Goal: Task Accomplishment & Management: Complete application form

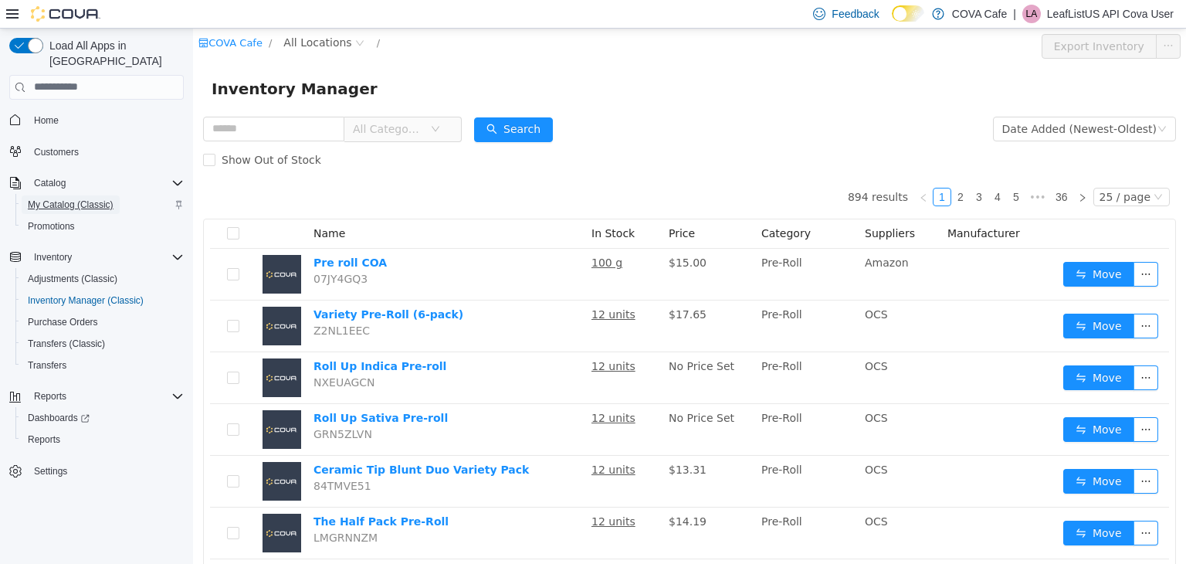
click at [53, 199] on span "My Catalog (Classic)" at bounding box center [71, 205] width 86 height 12
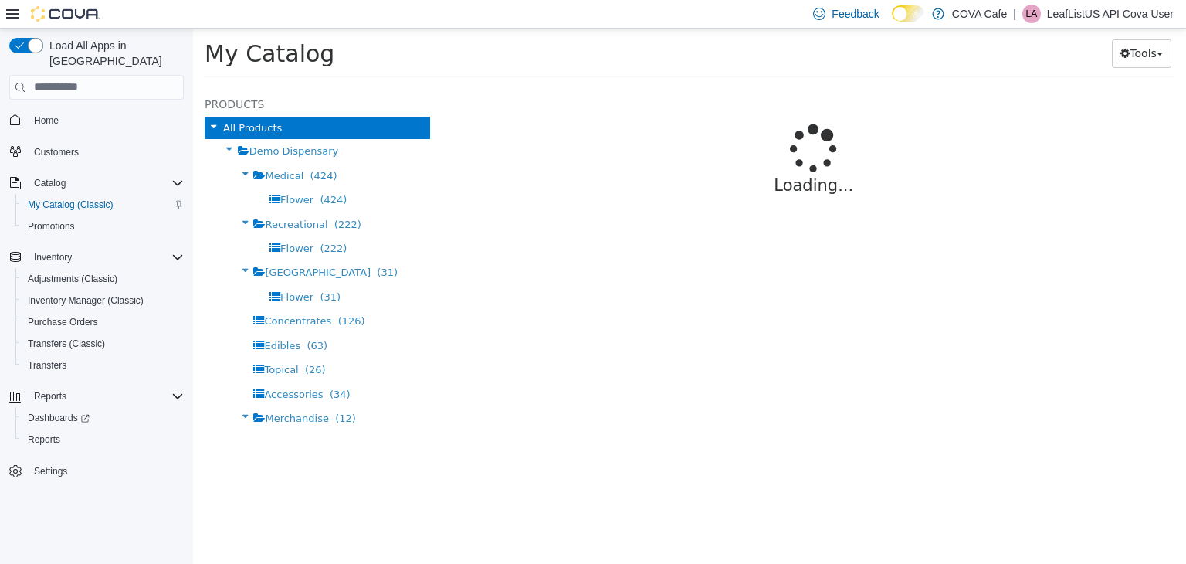
select select "**********"
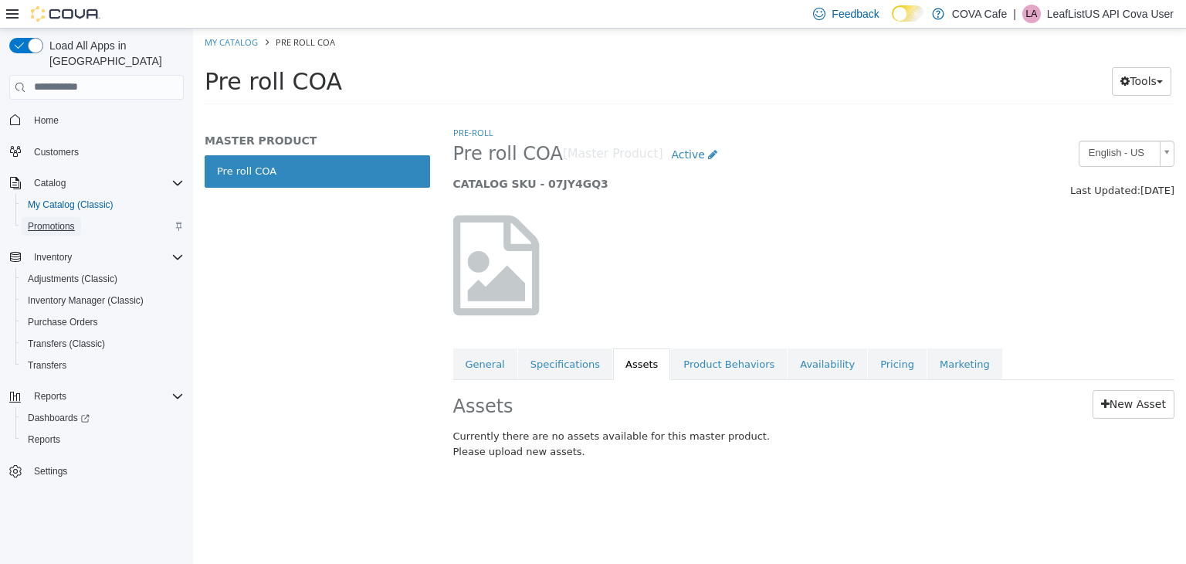
click at [40, 217] on span "Promotions" at bounding box center [51, 226] width 47 height 19
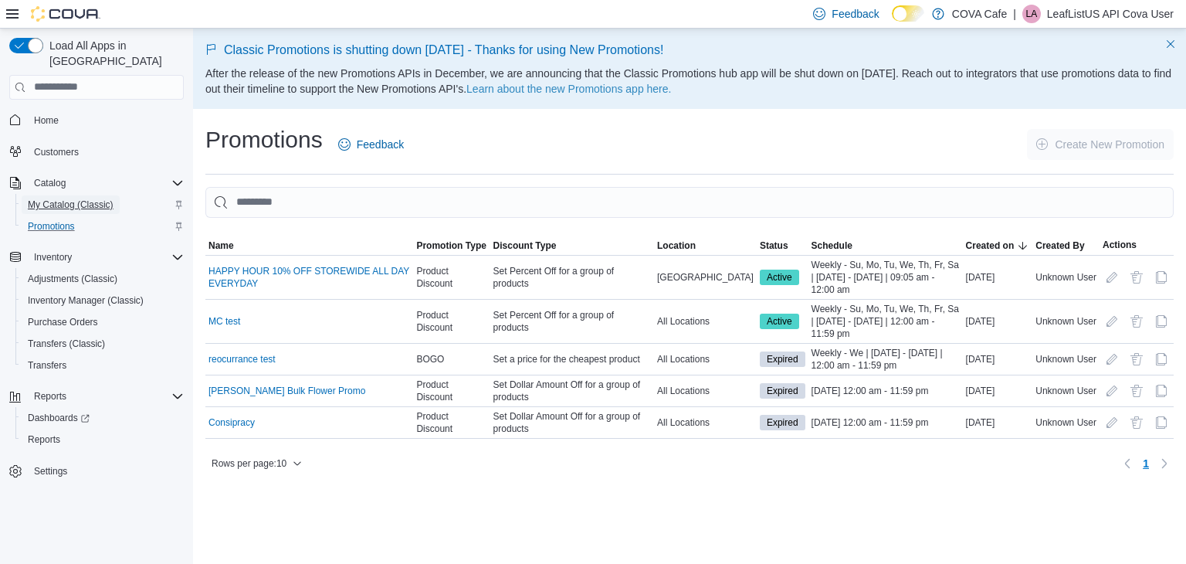
click at [67, 195] on span "My Catalog (Classic)" at bounding box center [71, 204] width 86 height 19
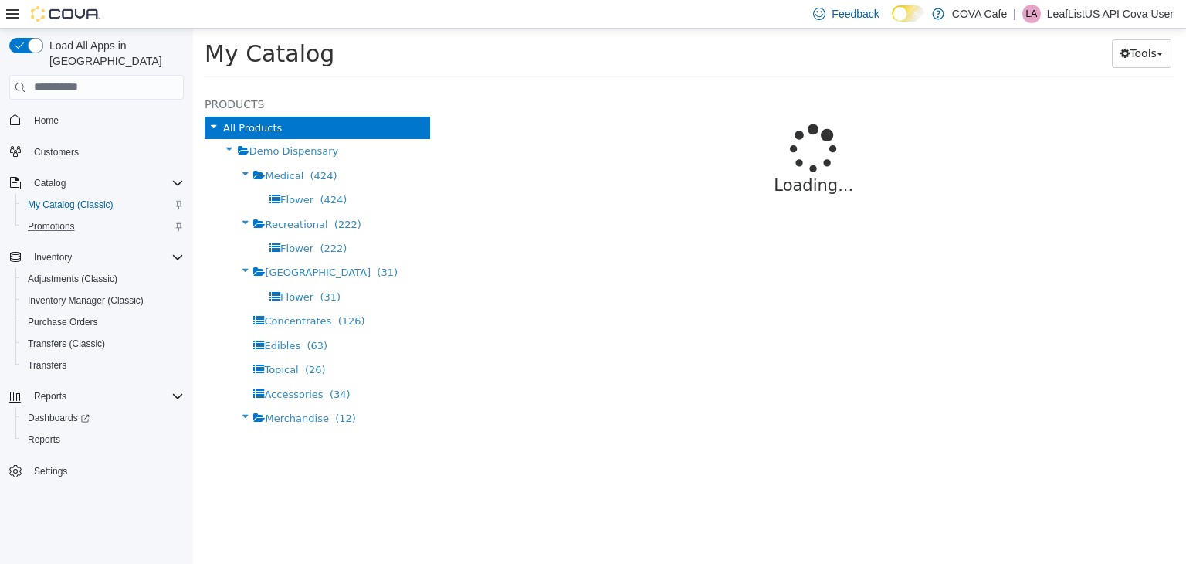
select select "**********"
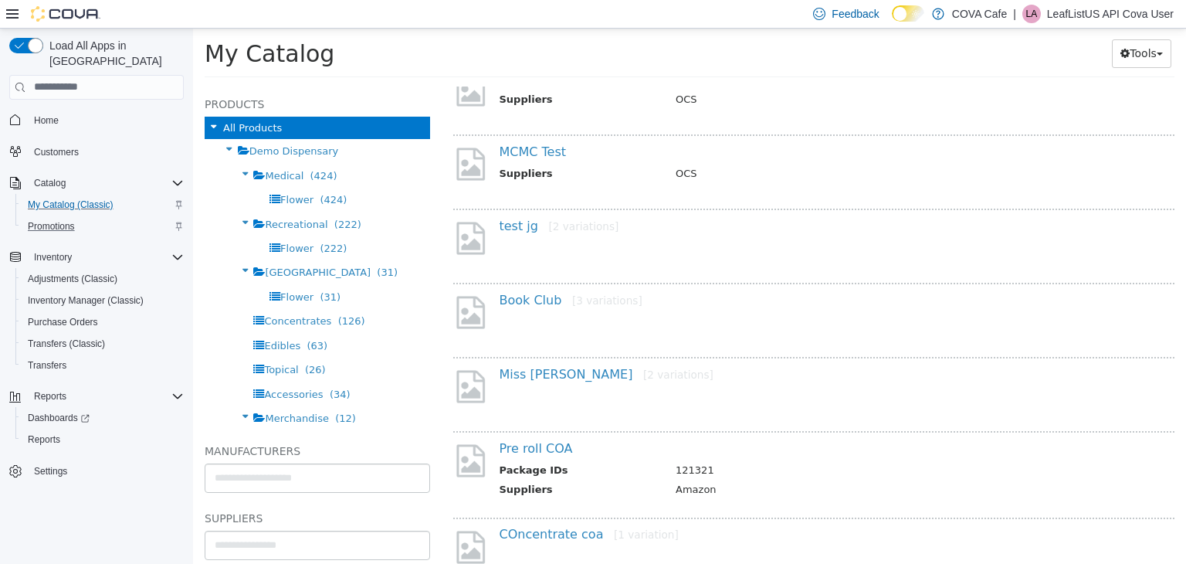
scroll to position [189, 0]
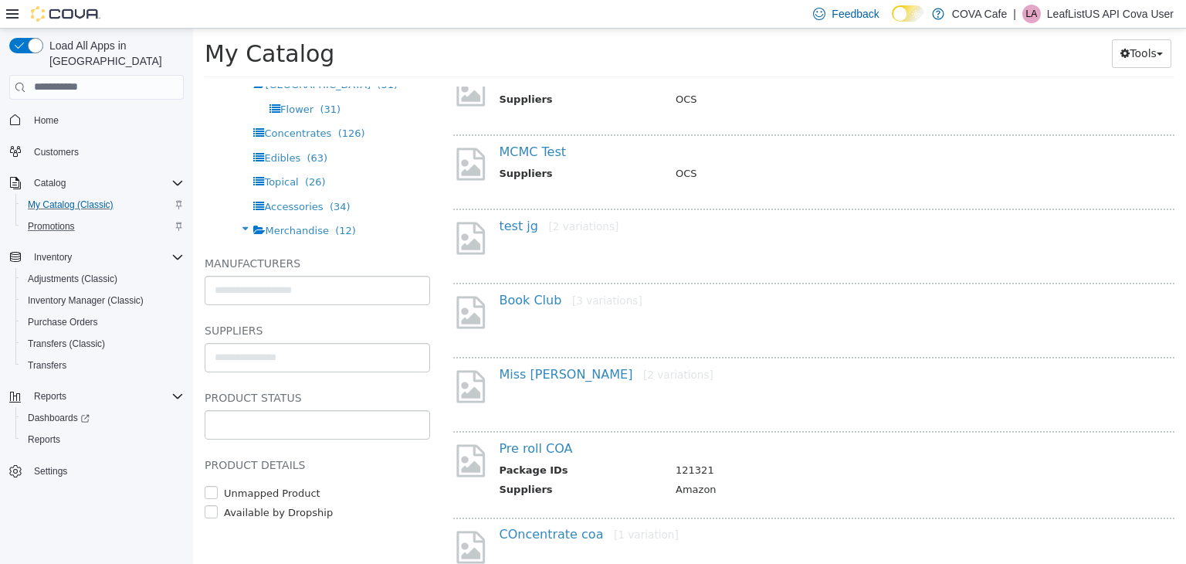
click at [380, 429] on input "text" at bounding box center [317, 424] width 224 height 25
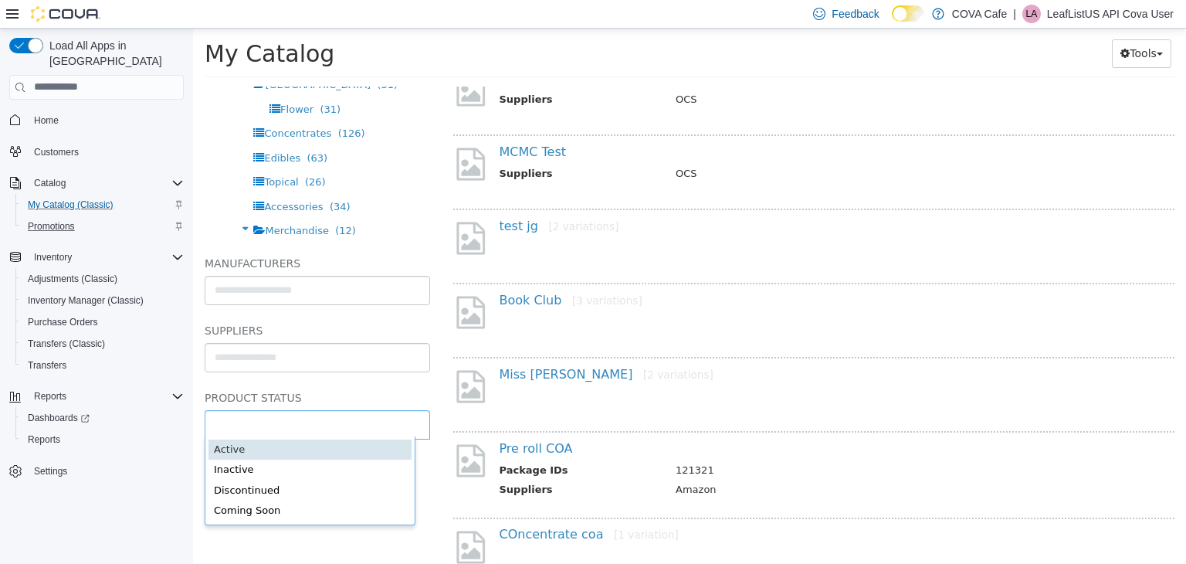
type input "******"
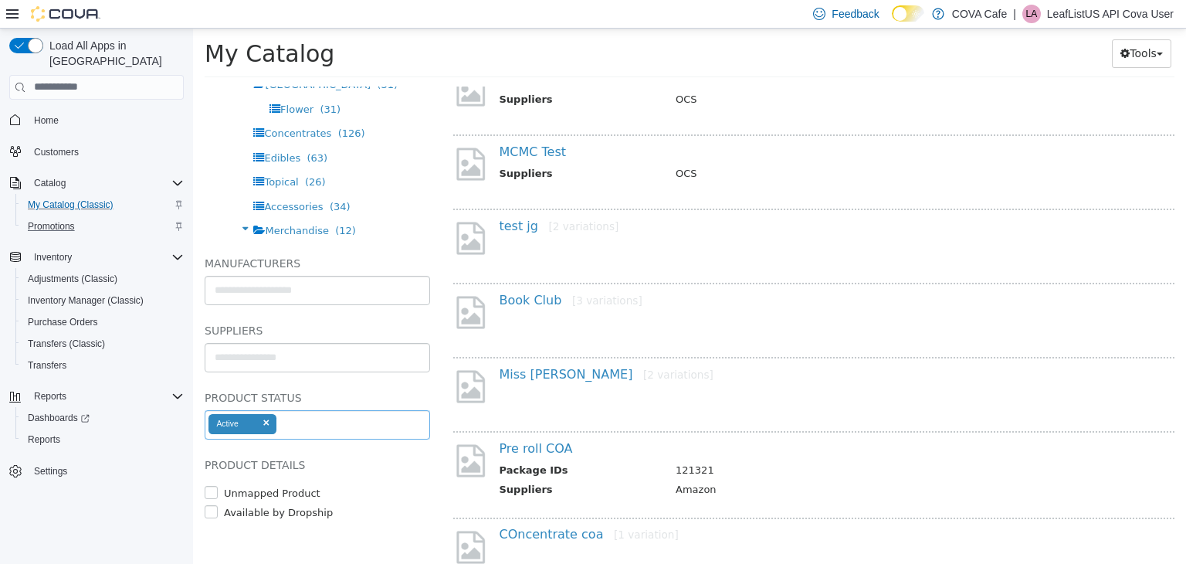
select select "**********"
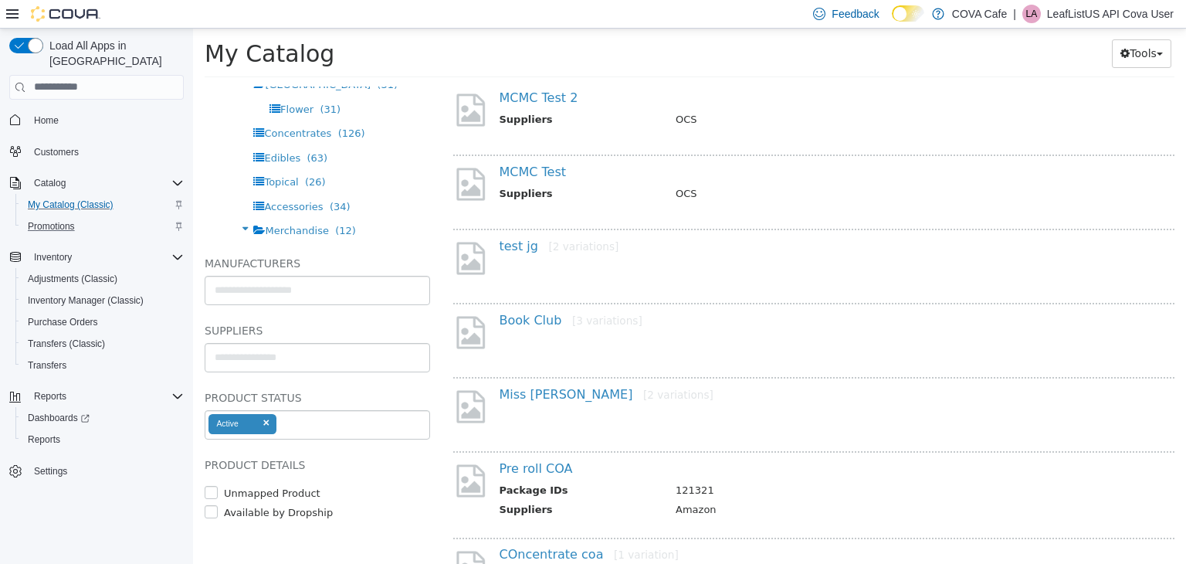
scroll to position [252, 0]
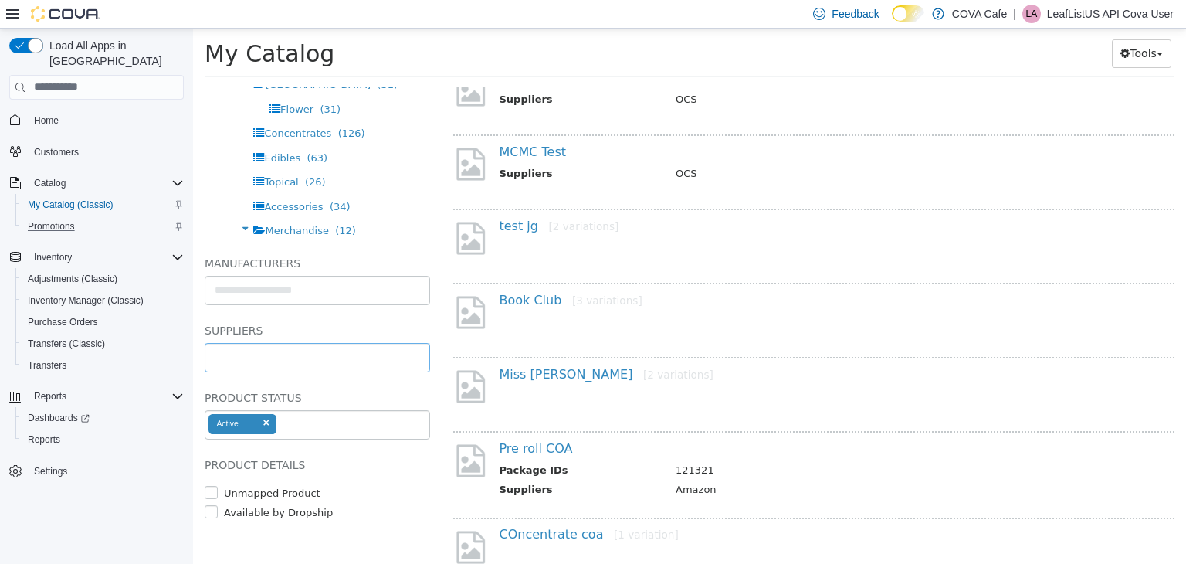
click at [287, 354] on input "text" at bounding box center [317, 357] width 224 height 25
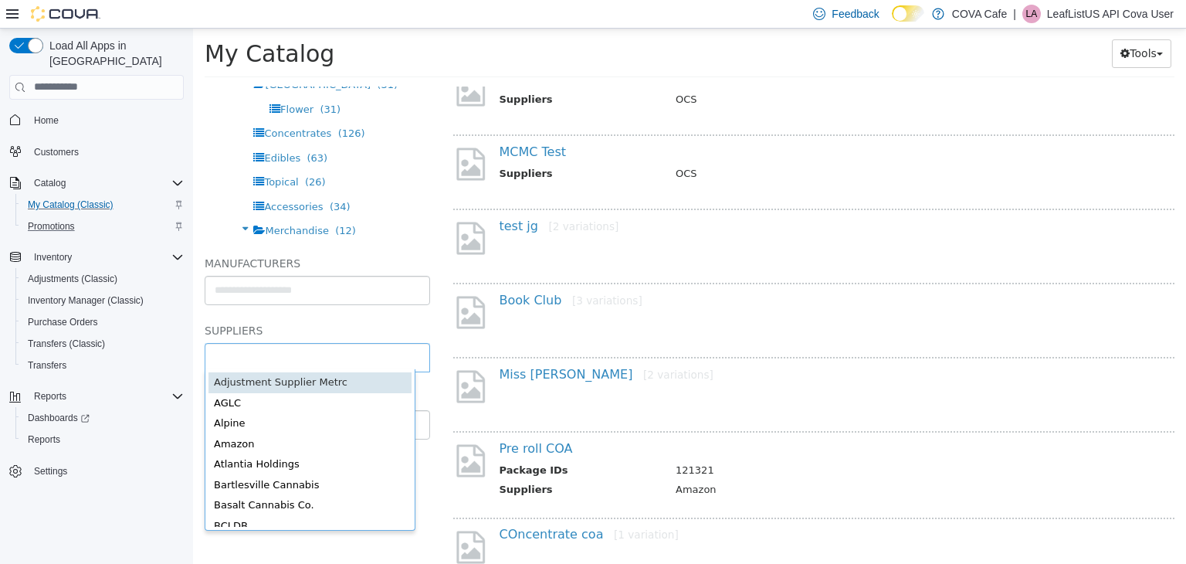
click at [302, 87] on body "Saving Bulk Changes... × My Catalog Tools Merge Products Map Private Products B…" at bounding box center [689, 57] width 993 height 59
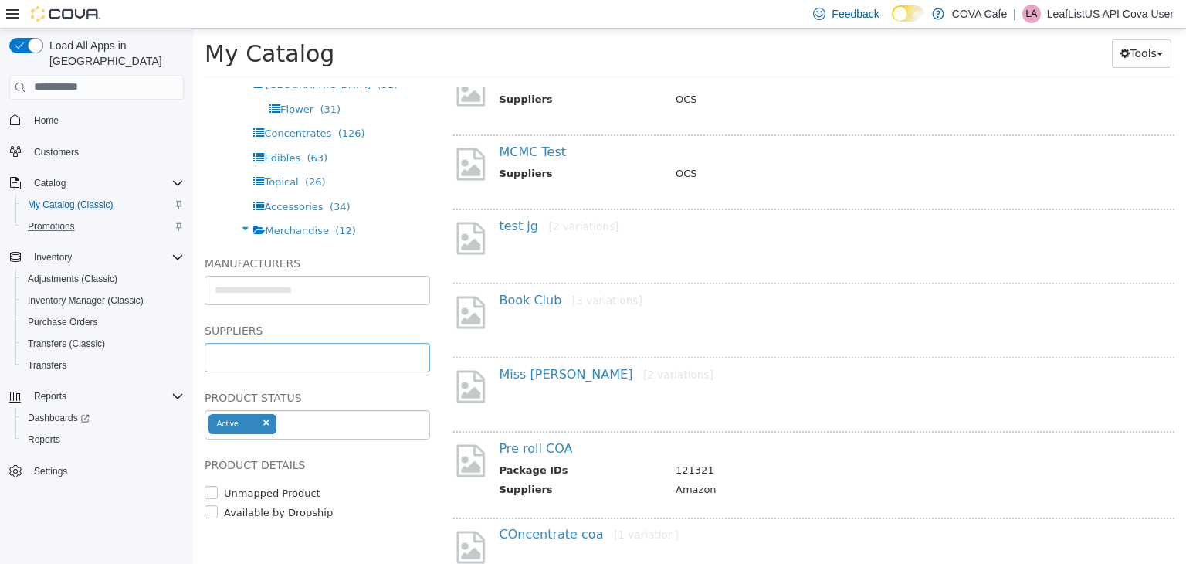
type input "**********"
click at [302, 283] on input "text" at bounding box center [317, 289] width 224 height 25
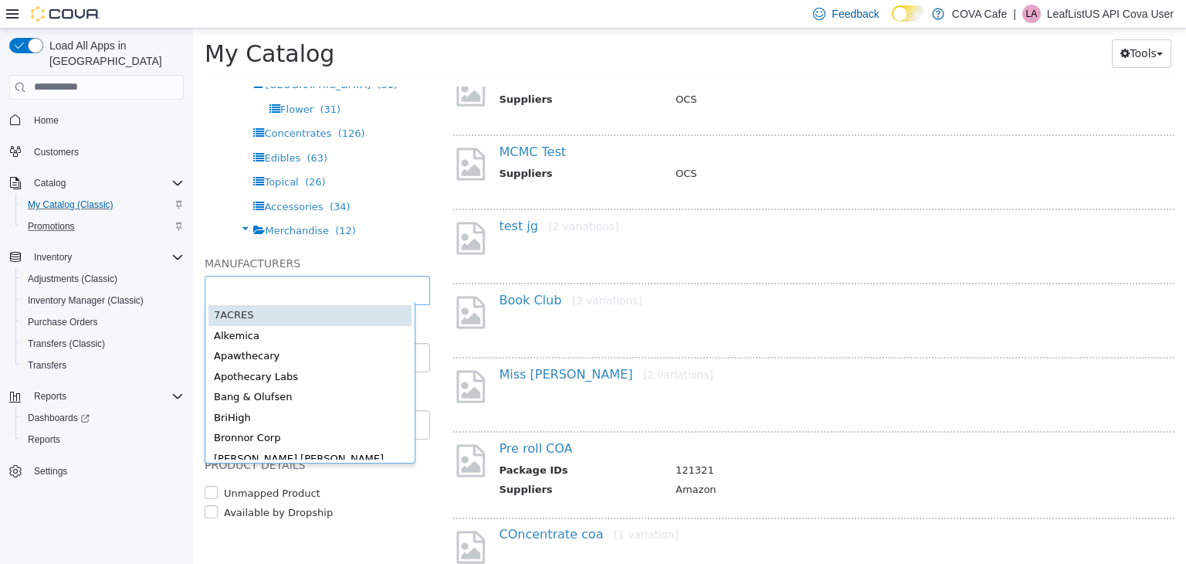
click at [334, 87] on body "Saving Bulk Changes... × My Catalog Tools Merge Products Map Private Products B…" at bounding box center [689, 57] width 993 height 59
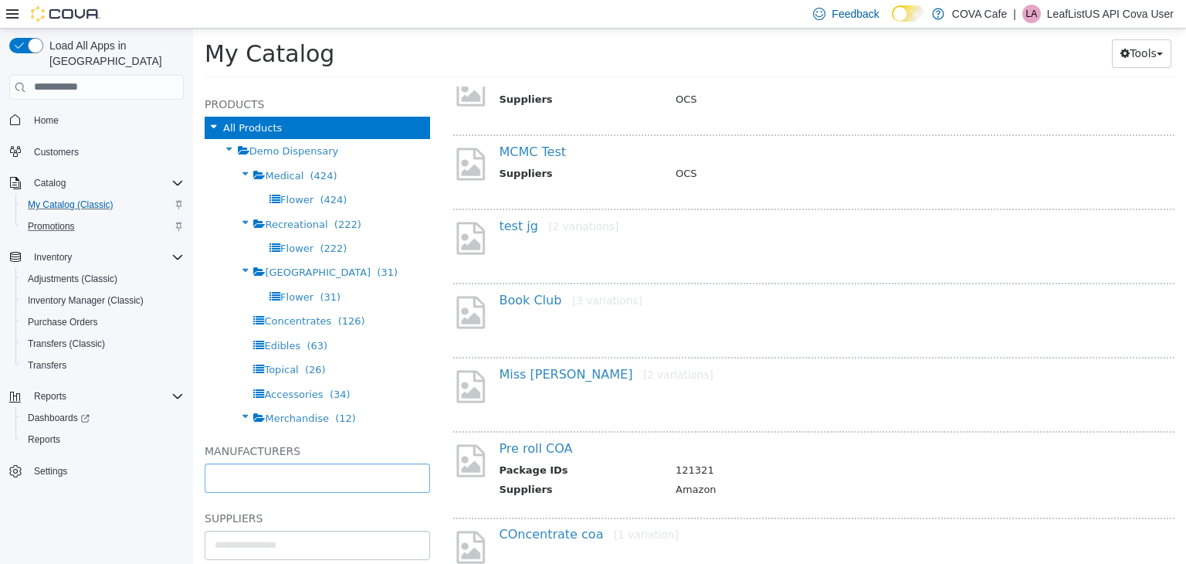
scroll to position [189, 0]
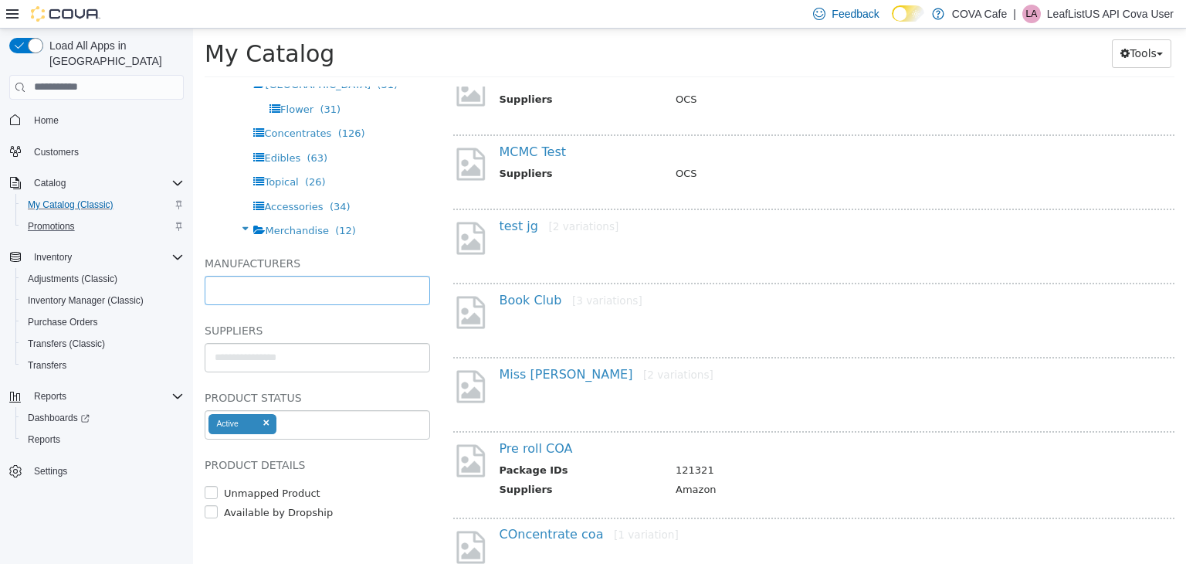
type input "**********"
click at [268, 511] on label "Available by Dropship" at bounding box center [276, 511] width 113 height 15
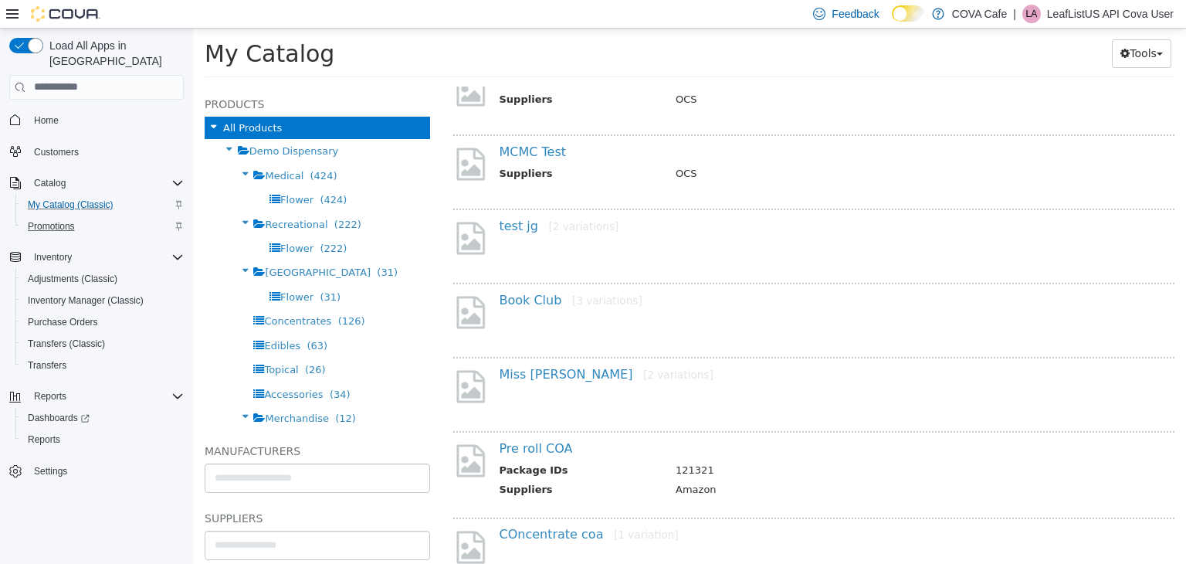
scroll to position [0, 0]
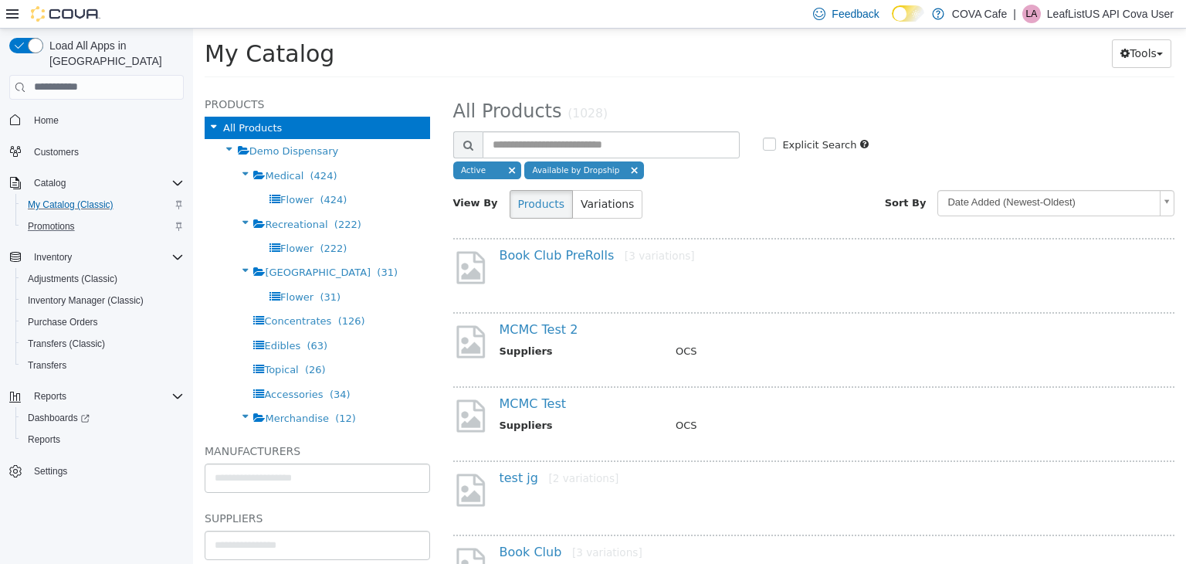
select select "**********"
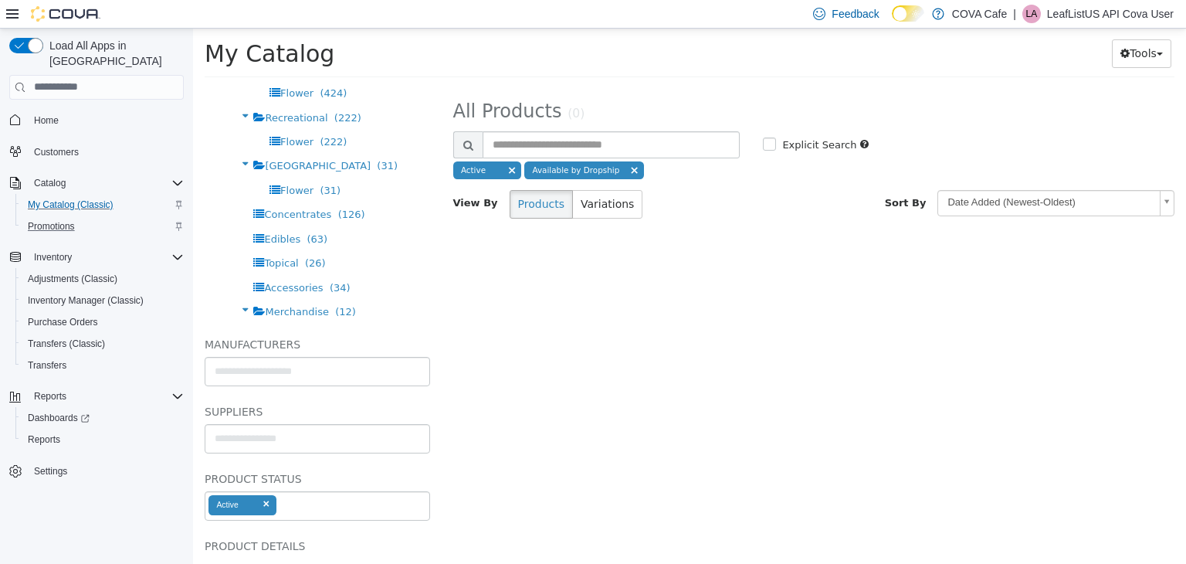
scroll to position [189, 0]
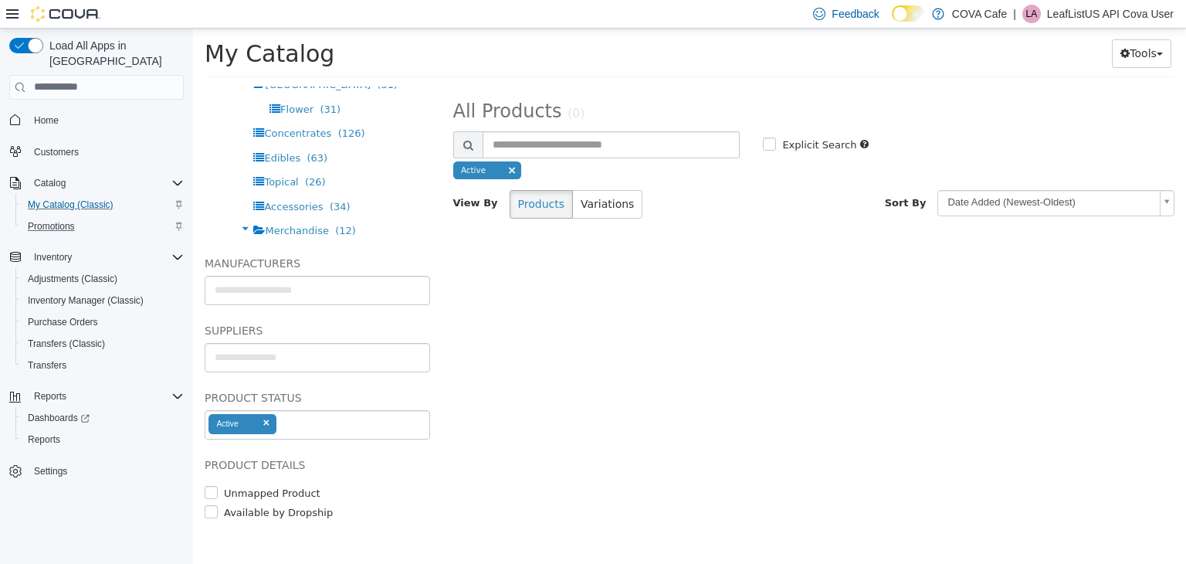
select select "**********"
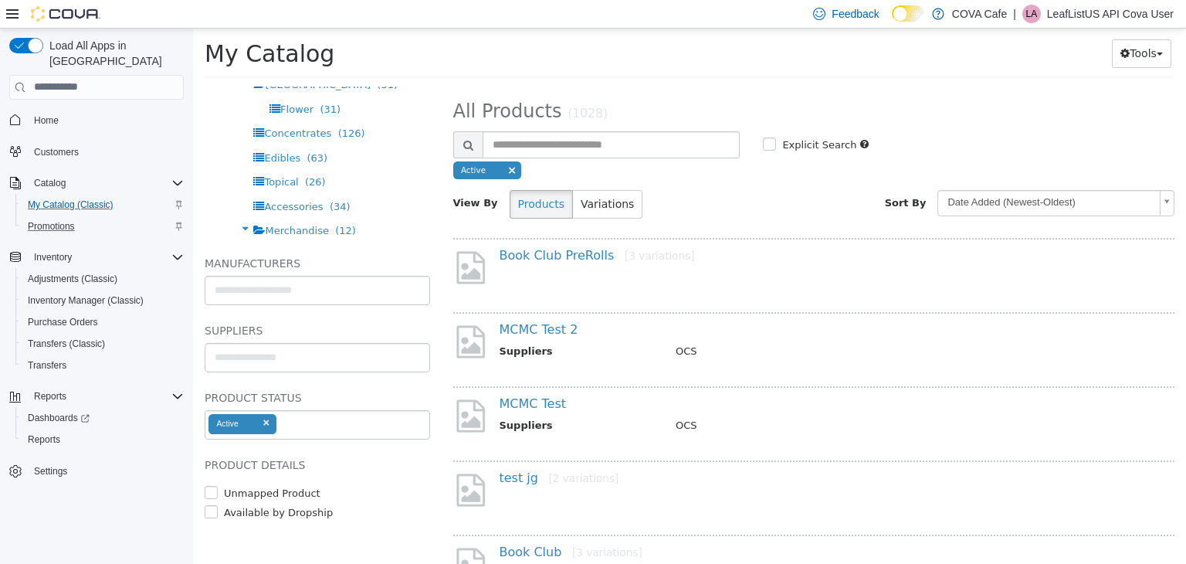
scroll to position [0, 0]
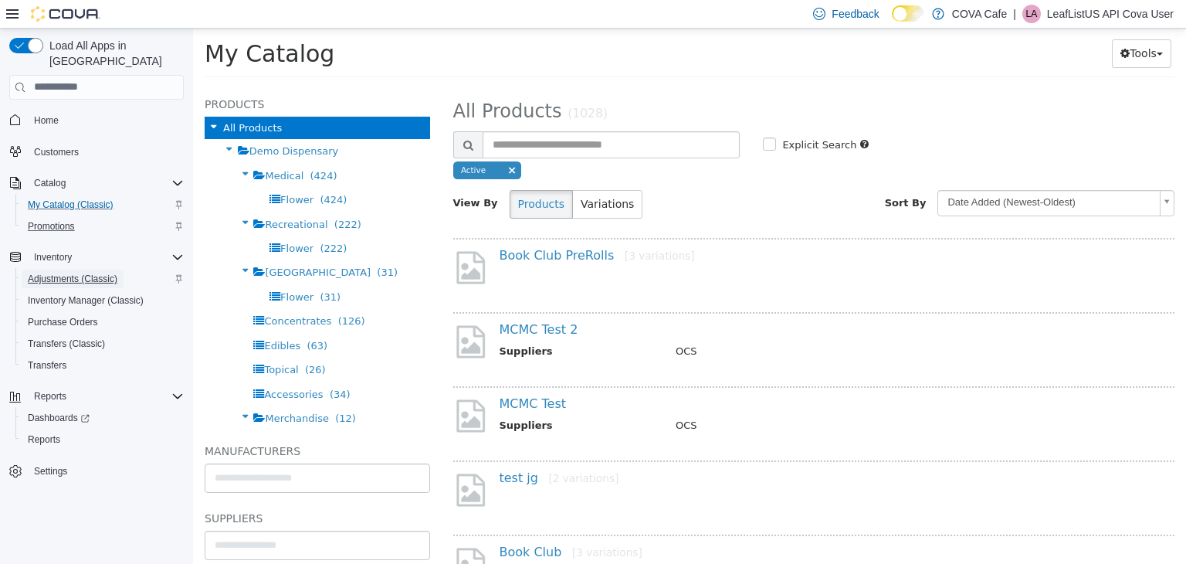
click at [59, 273] on span "Adjustments (Classic)" at bounding box center [73, 279] width 90 height 12
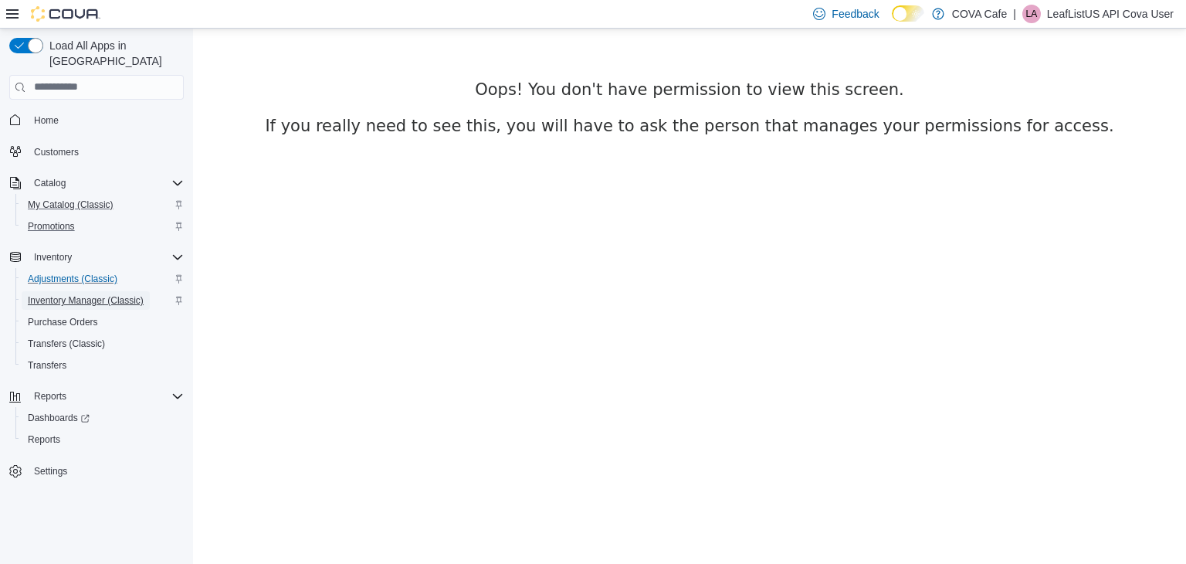
click at [56, 294] on span "Inventory Manager (Classic)" at bounding box center [86, 300] width 116 height 12
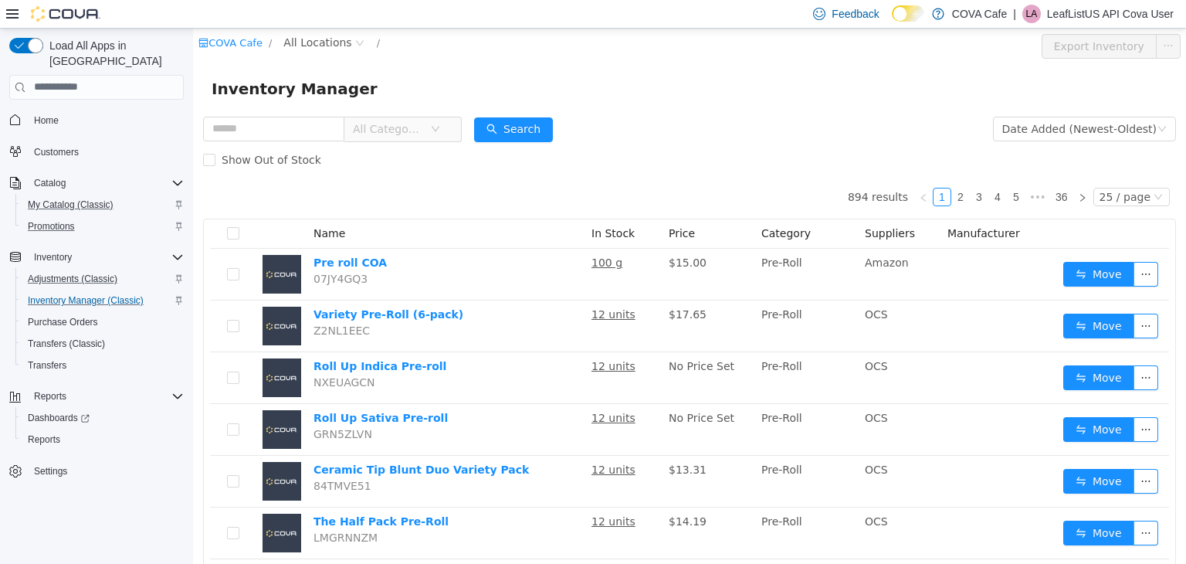
click at [411, 125] on span "All Categories" at bounding box center [388, 127] width 70 height 15
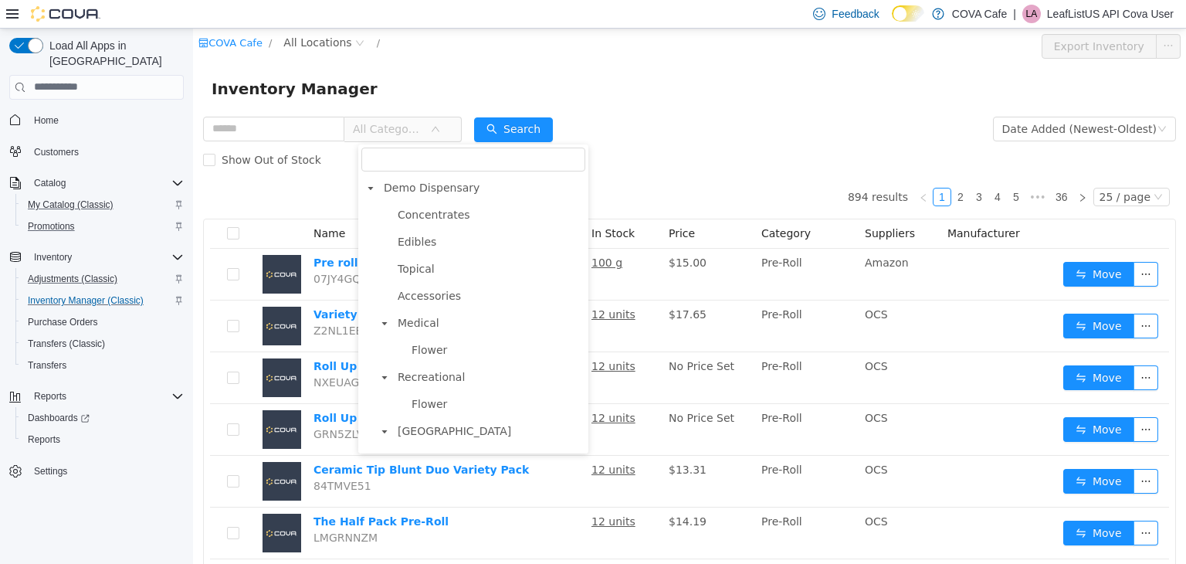
click at [411, 125] on span "All Categories" at bounding box center [388, 127] width 70 height 15
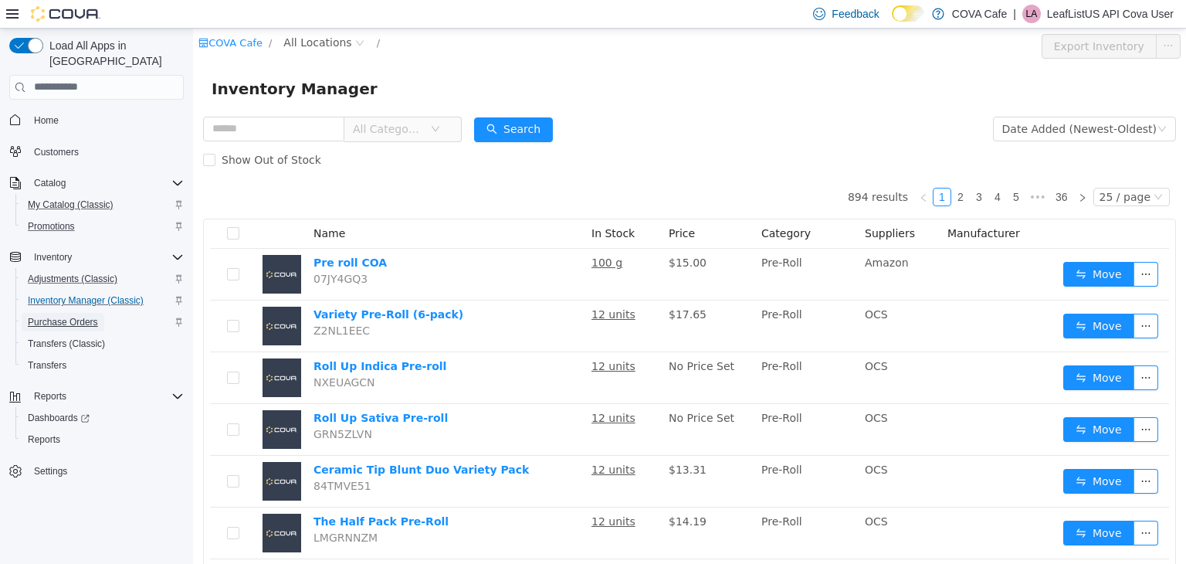
click at [74, 316] on span "Purchase Orders" at bounding box center [63, 322] width 70 height 12
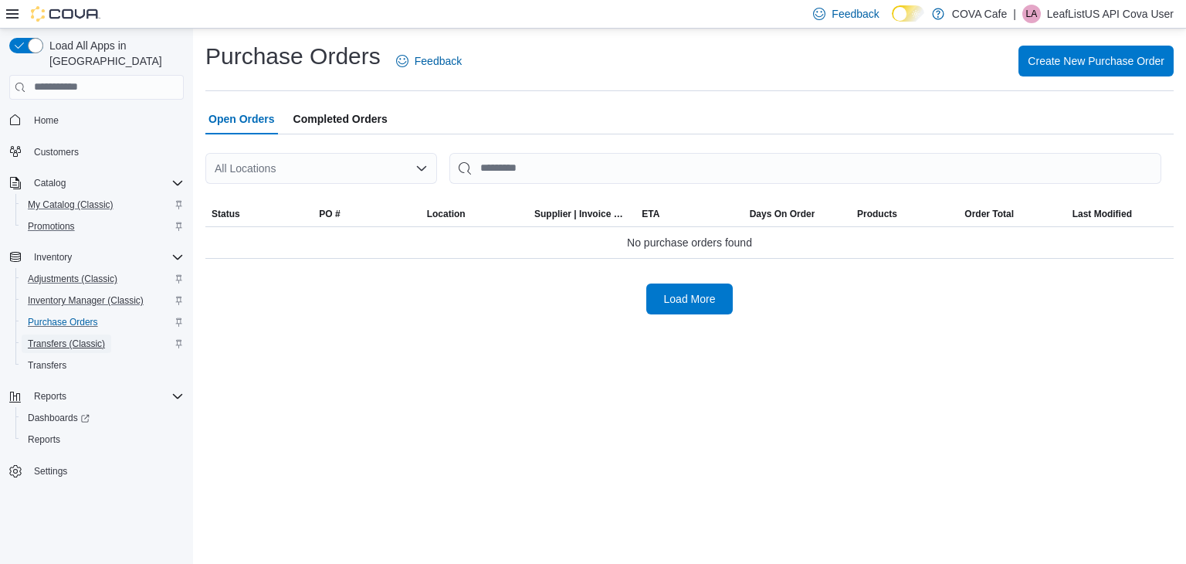
click at [46, 334] on span "Transfers (Classic)" at bounding box center [66, 343] width 77 height 19
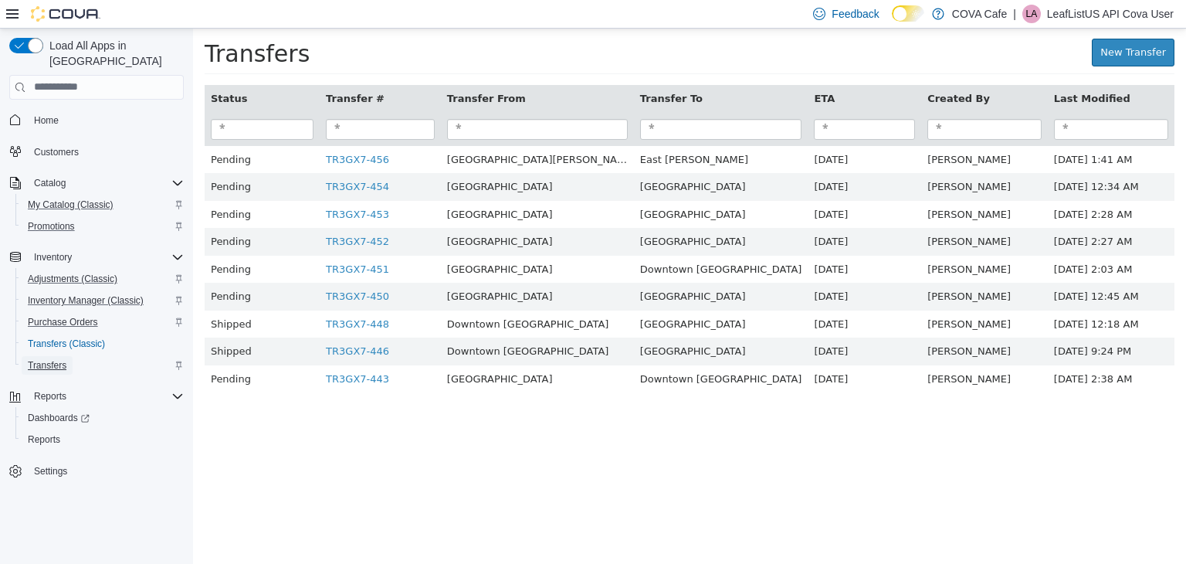
click at [54, 359] on span "Transfers" at bounding box center [47, 365] width 39 height 12
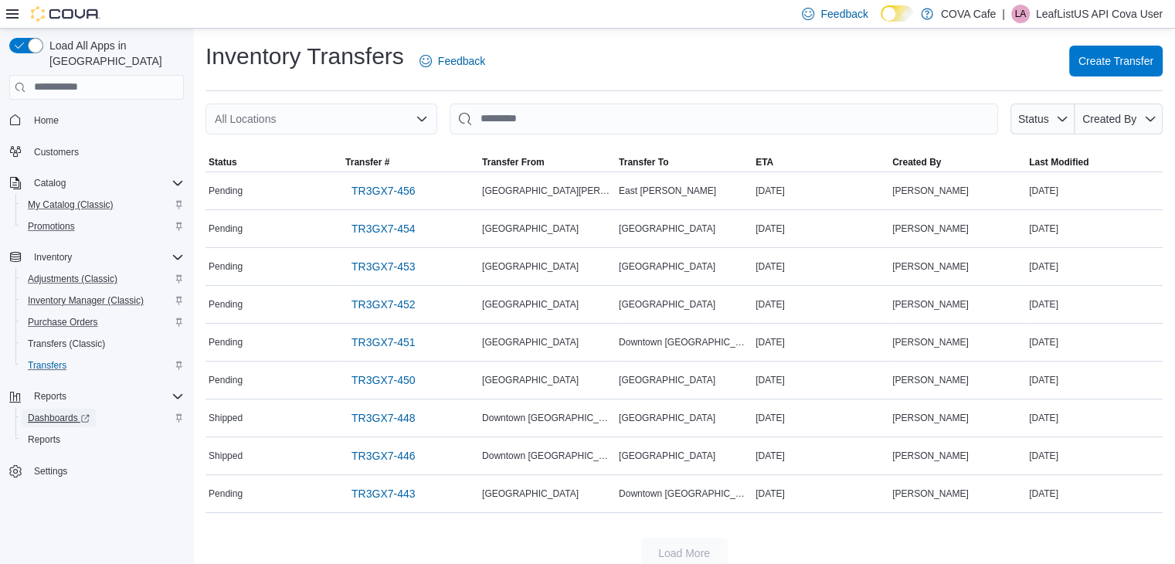
click at [56, 412] on span "Dashboards" at bounding box center [59, 418] width 62 height 12
click at [49, 433] on span "Reports" at bounding box center [44, 439] width 32 height 12
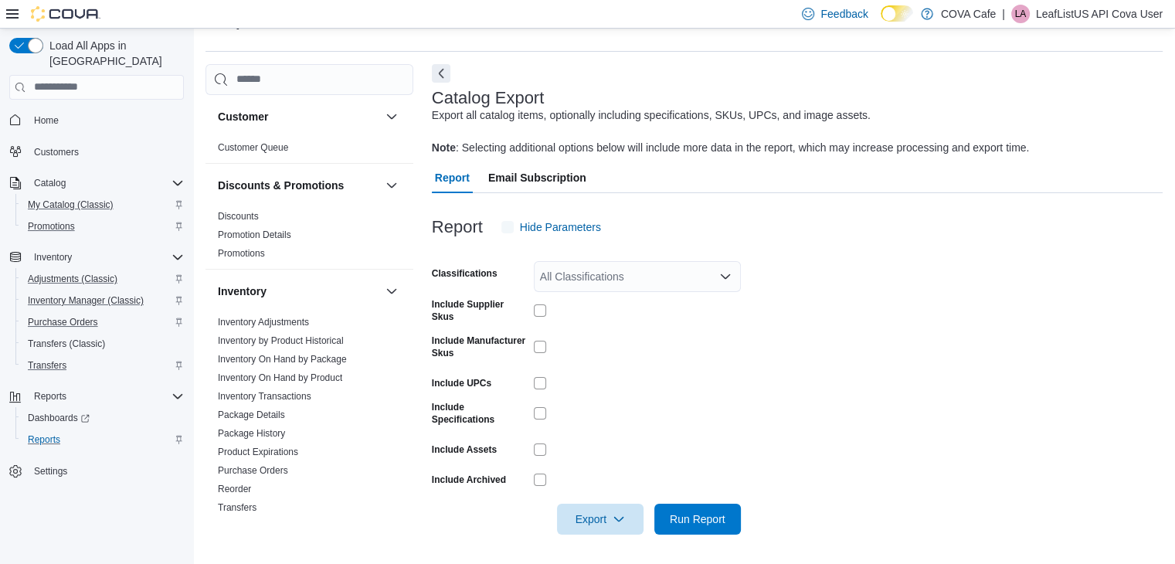
scroll to position [40, 0]
click at [41, 465] on span "Settings" at bounding box center [50, 471] width 33 height 12
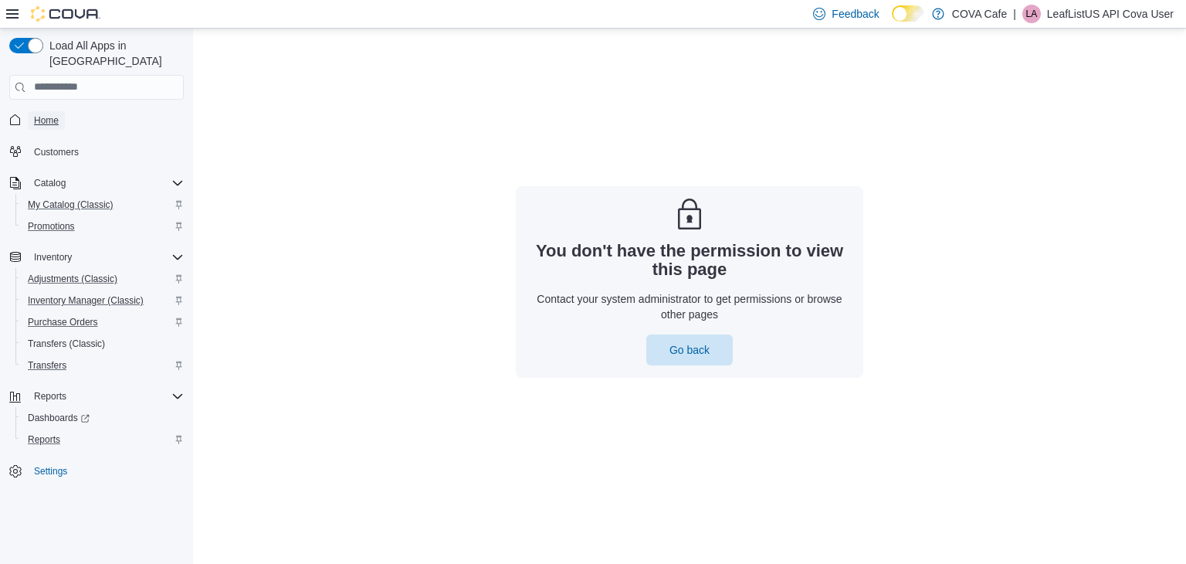
click at [43, 114] on span "Home" at bounding box center [46, 120] width 25 height 12
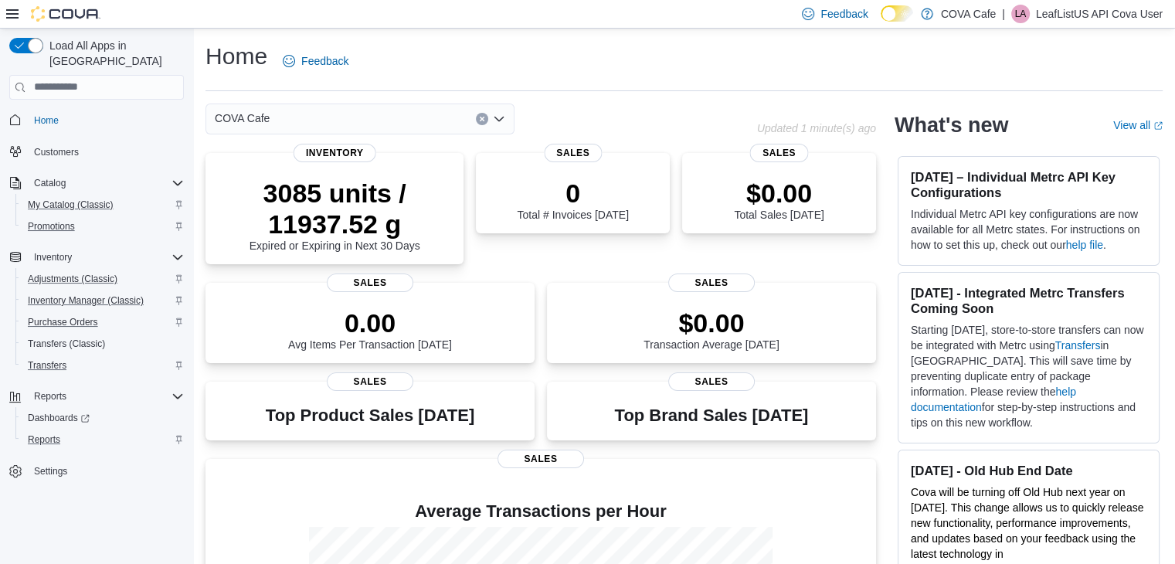
click at [375, 117] on div "COVA Cafe" at bounding box center [359, 119] width 309 height 31
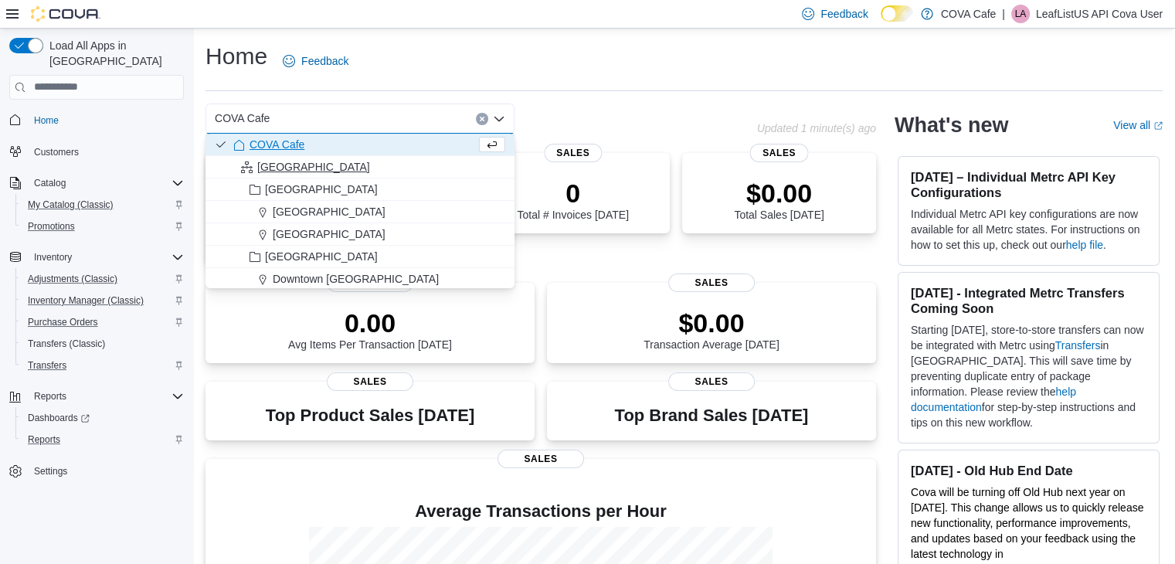
click at [275, 165] on span "[GEOGRAPHIC_DATA]" at bounding box center [313, 166] width 113 height 15
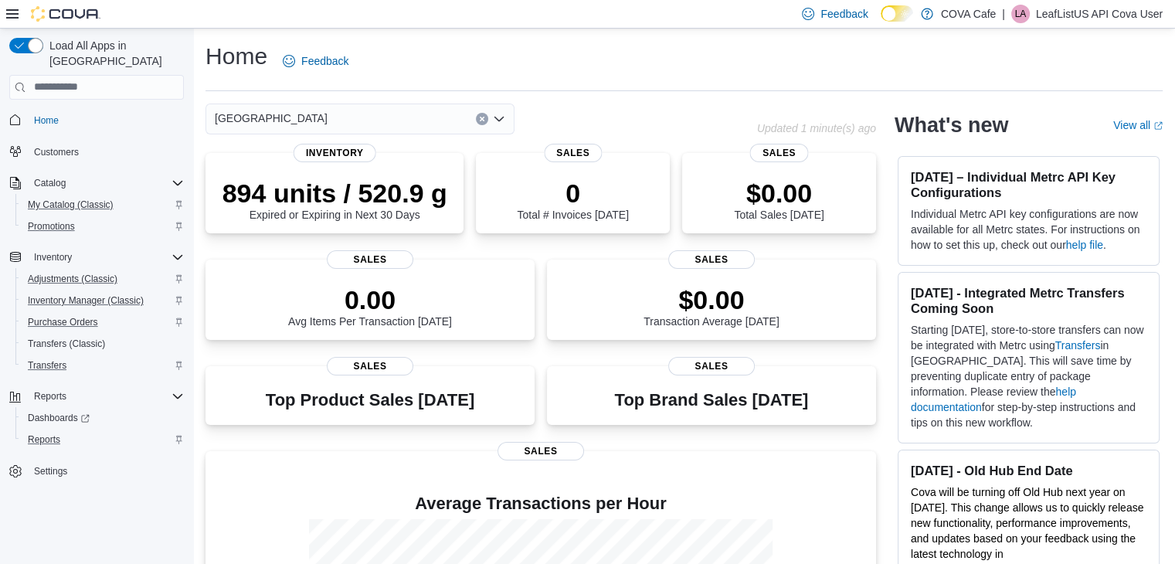
click at [311, 118] on div "[GEOGRAPHIC_DATA]" at bounding box center [359, 119] width 309 height 31
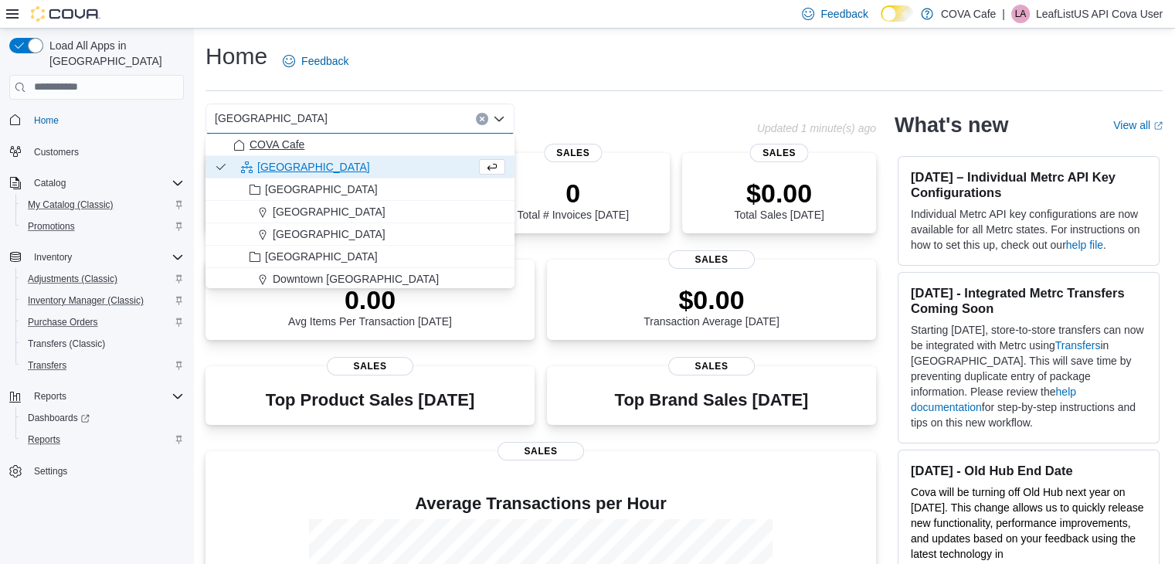
click at [294, 148] on span "COVA Cafe" at bounding box center [276, 144] width 55 height 15
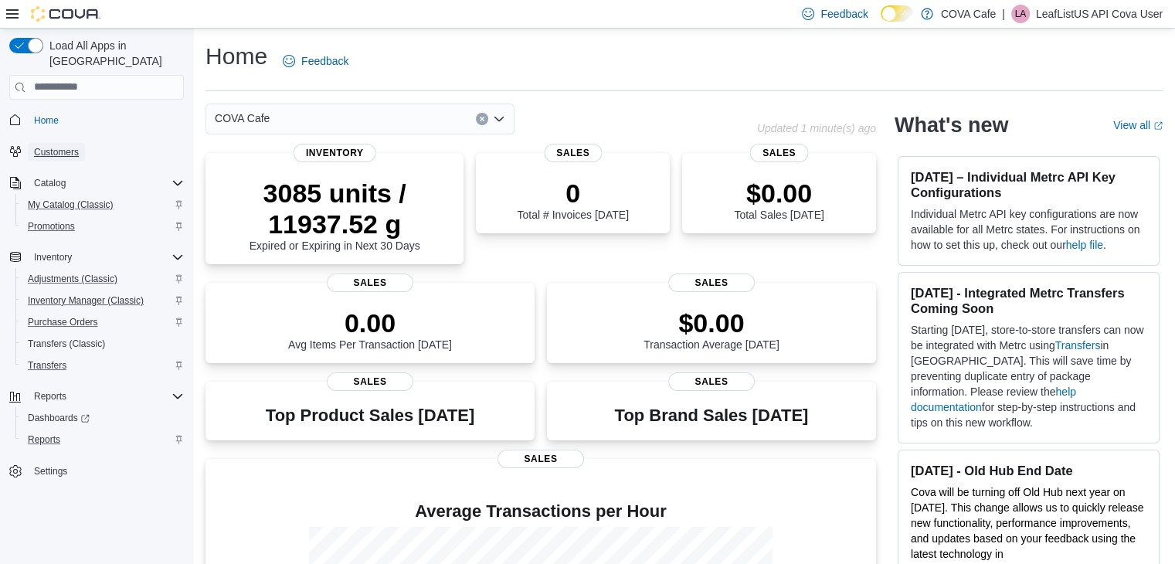
click at [62, 146] on span "Customers" at bounding box center [56, 152] width 45 height 12
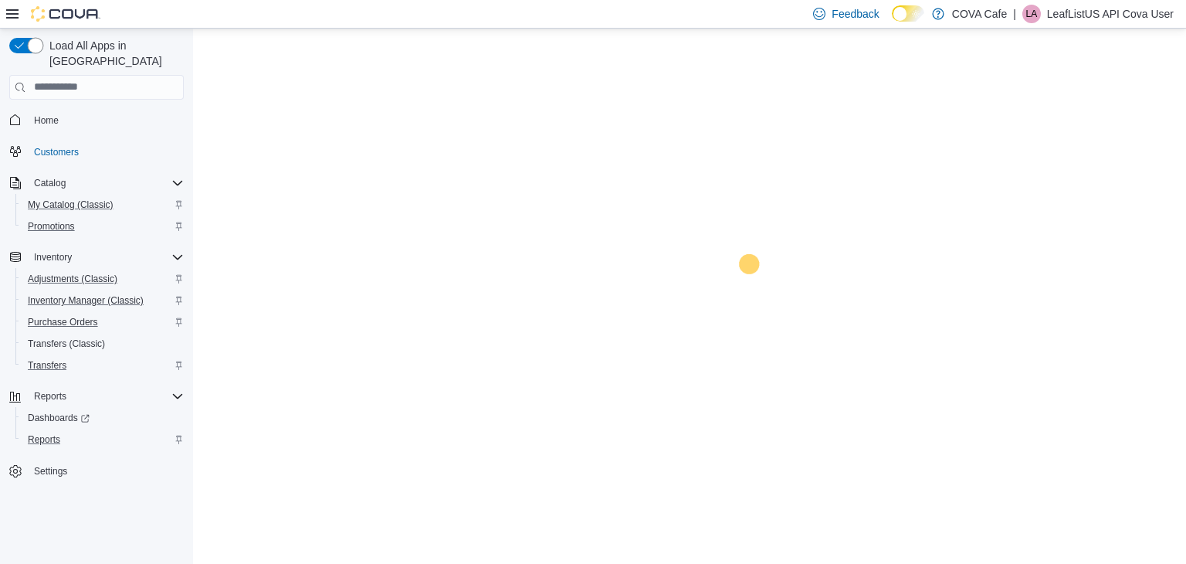
click at [31, 45] on button "button" at bounding box center [26, 45] width 34 height 15
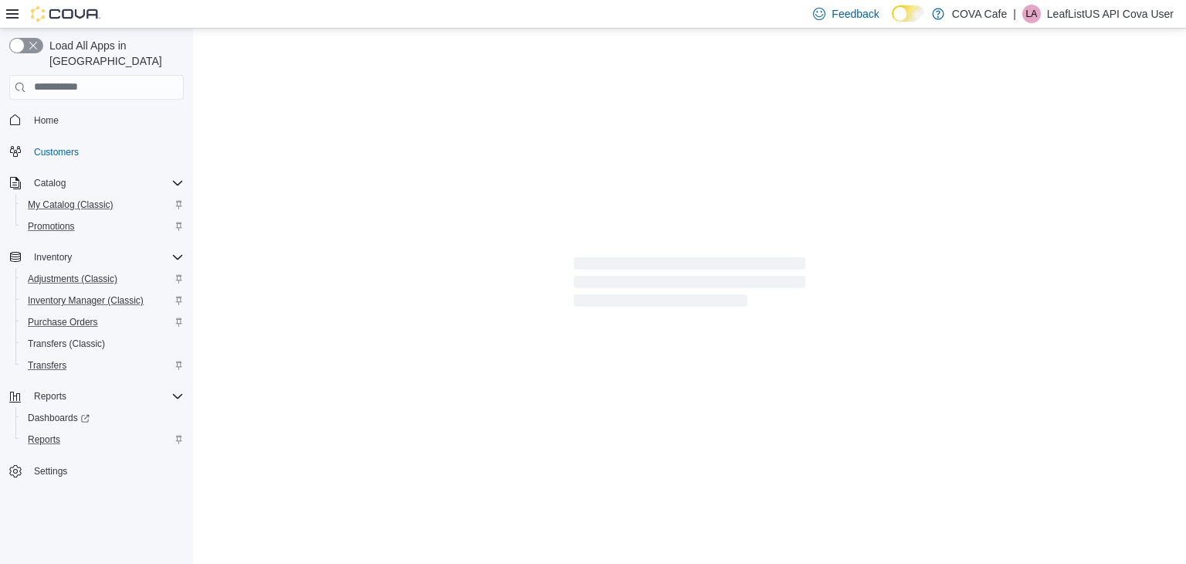
click at [31, 45] on button "button" at bounding box center [26, 45] width 34 height 15
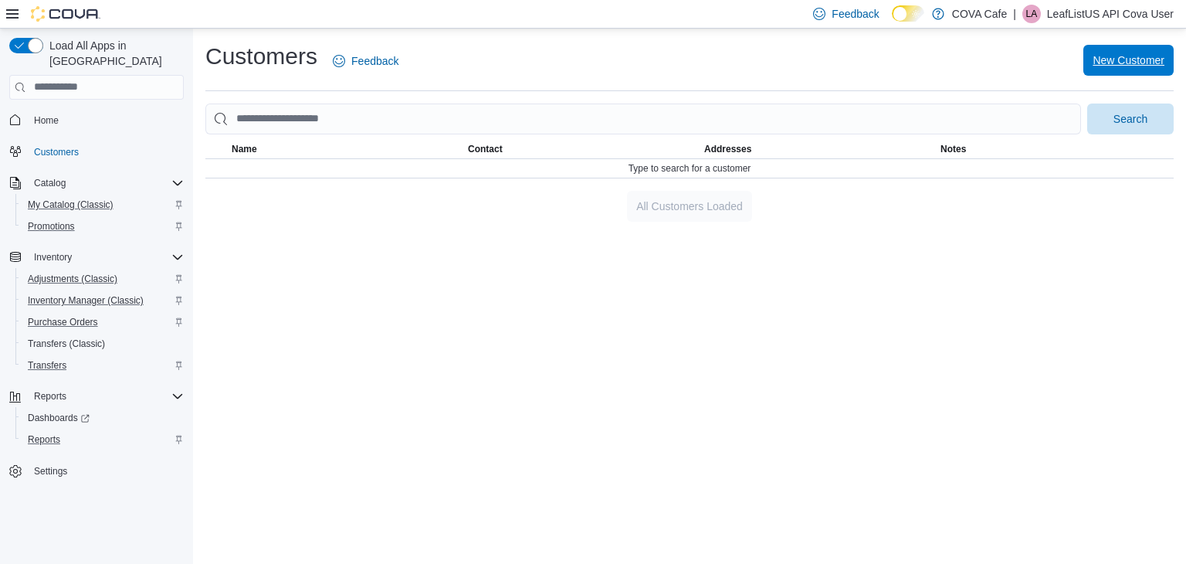
click at [1159, 71] on span "New Customer" at bounding box center [1129, 60] width 72 height 31
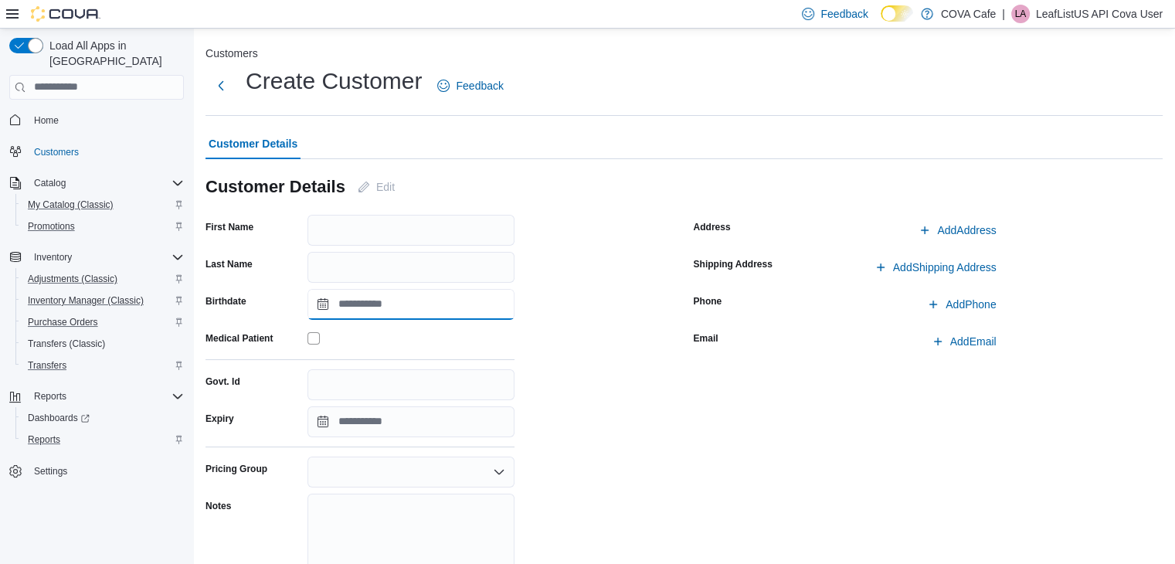
click at [365, 311] on input "Birthdate" at bounding box center [410, 304] width 207 height 31
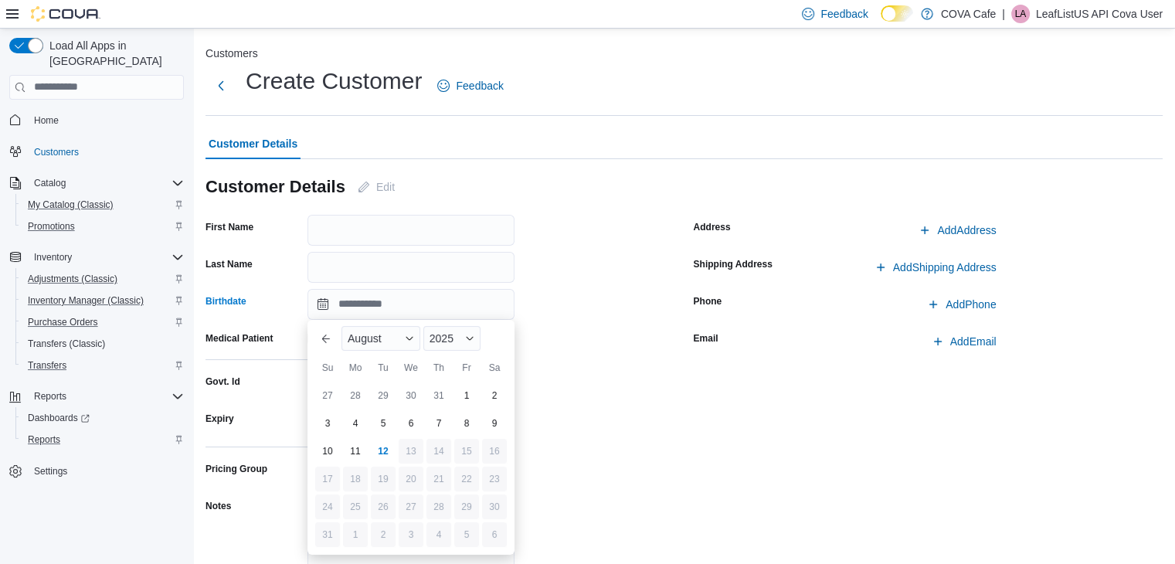
click at [613, 311] on div "First Name Last Name Birthdate Medical Patient Govt. Id Expiry Pricing Group No…" at bounding box center [440, 428] width 470 height 427
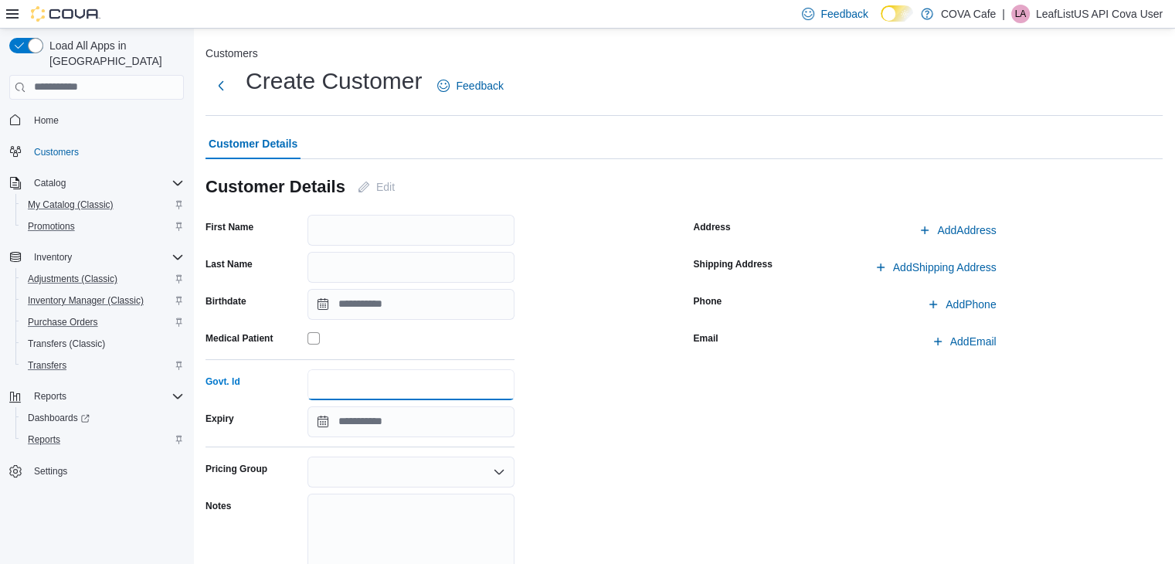
click at [343, 391] on input "Govt. Id" at bounding box center [410, 384] width 207 height 31
click at [630, 360] on div "First Name Last Name Birthdate Medical Patient Govt. Id Expiry Pricing Group No…" at bounding box center [440, 428] width 470 height 427
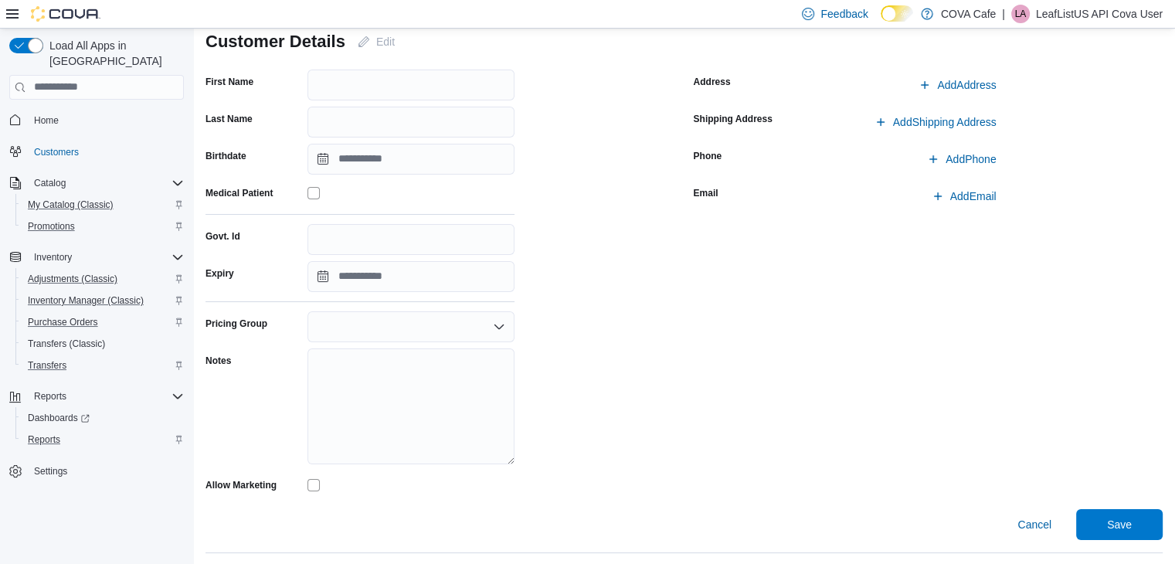
scroll to position [160, 0]
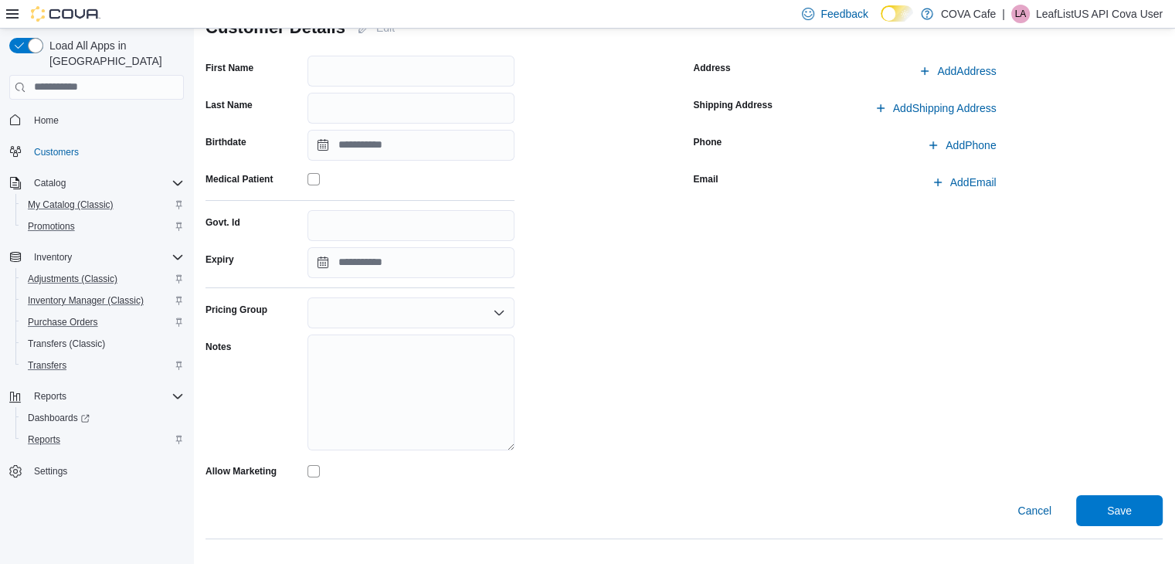
click at [445, 290] on div "First Name Last Name Birthdate Medical Patient Govt. Id Expiry Pricing Group No…" at bounding box center [359, 269] width 309 height 427
click at [448, 311] on div at bounding box center [410, 312] width 207 height 31
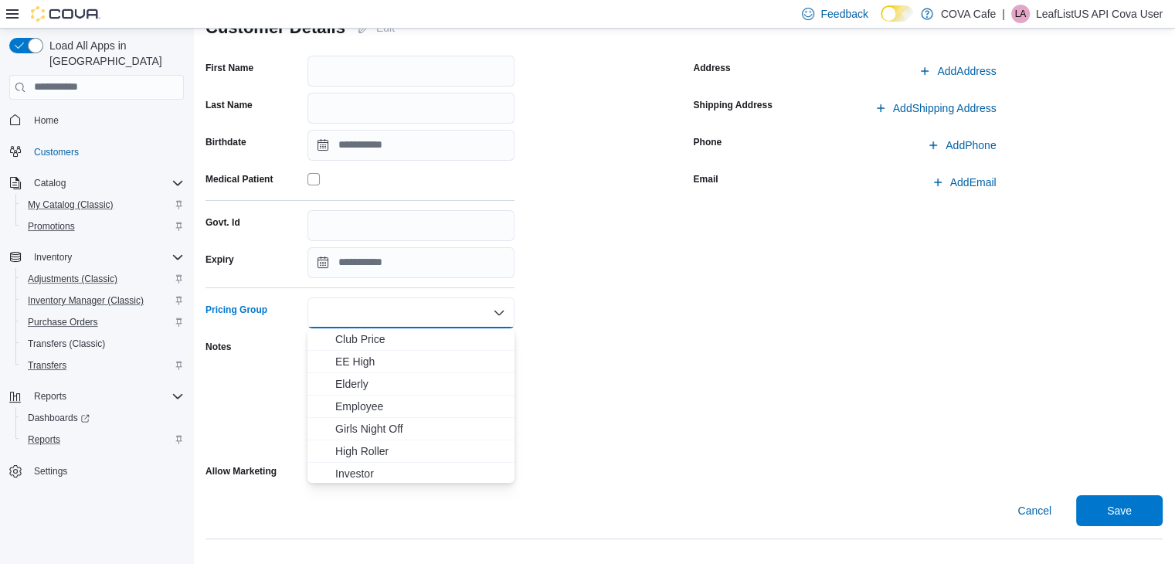
click at [448, 311] on div at bounding box center [410, 312] width 207 height 31
click at [253, 394] on div "Notes" at bounding box center [253, 393] width 96 height 118
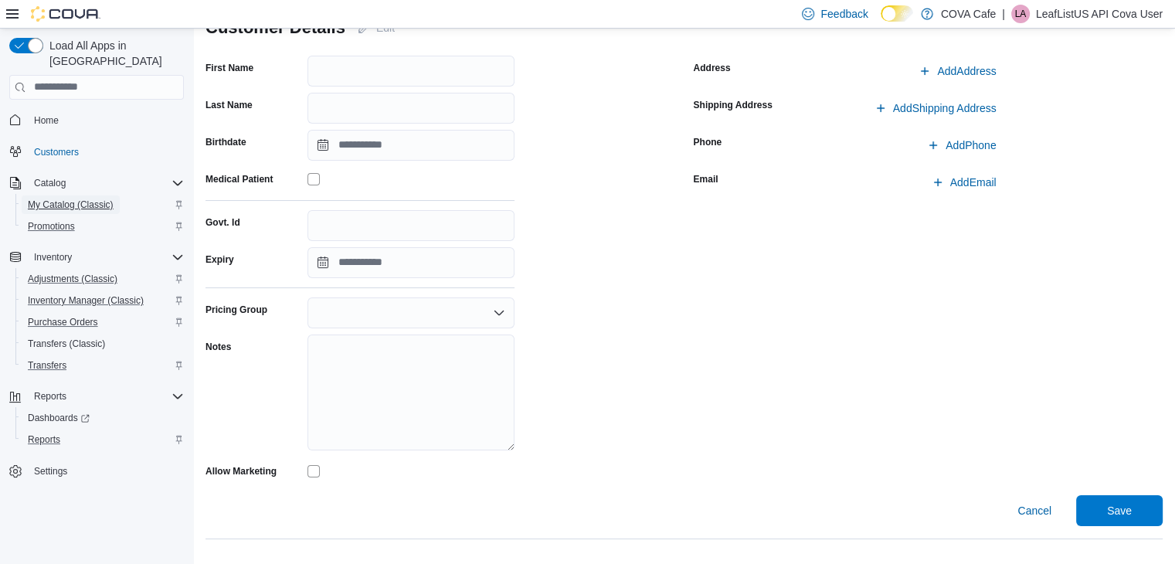
click at [62, 199] on span "My Catalog (Classic)" at bounding box center [71, 205] width 86 height 12
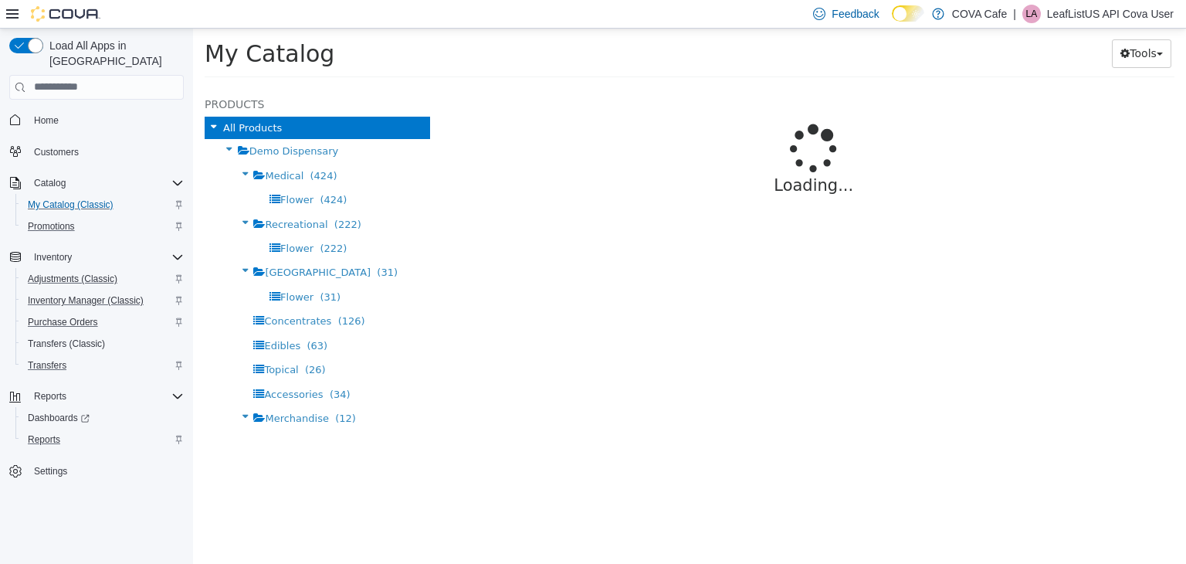
select select "**********"
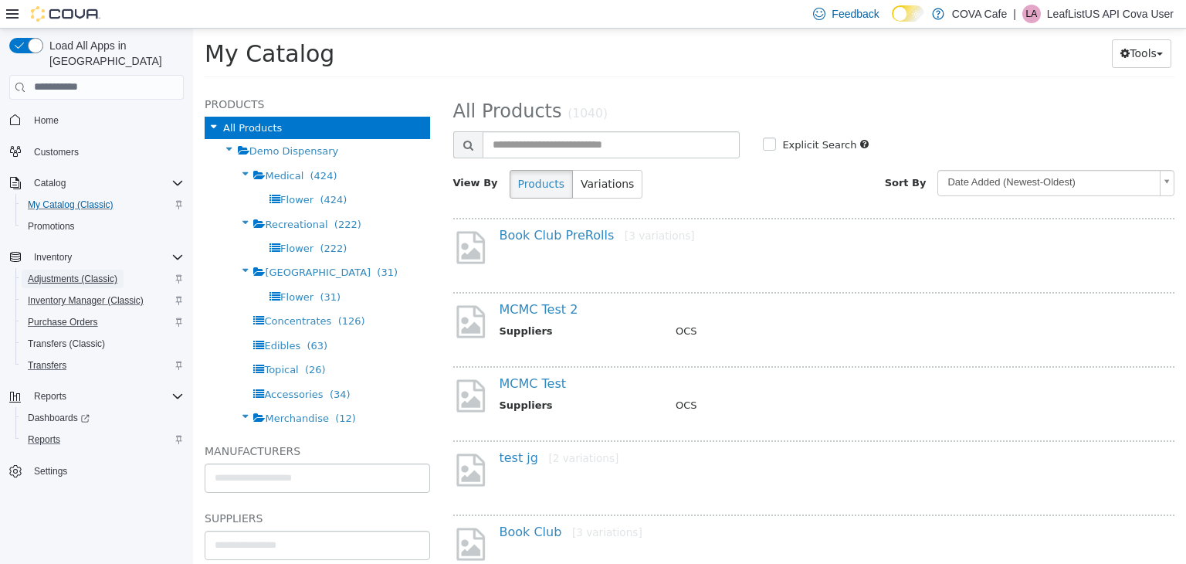
click at [67, 273] on span "Adjustments (Classic)" at bounding box center [73, 279] width 90 height 12
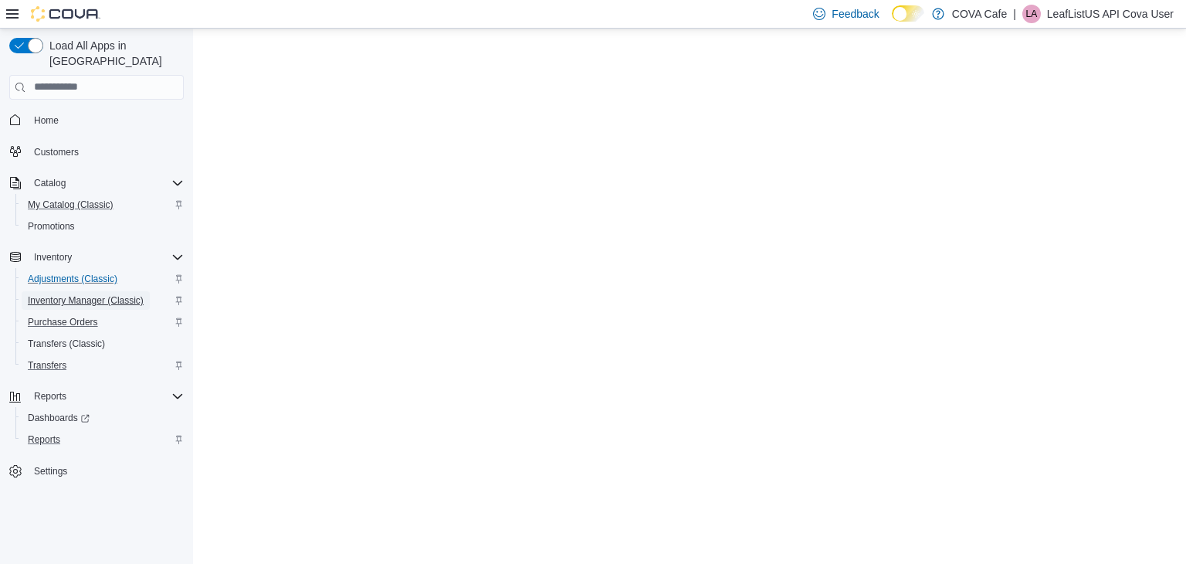
click at [71, 294] on span "Inventory Manager (Classic)" at bounding box center [86, 300] width 116 height 12
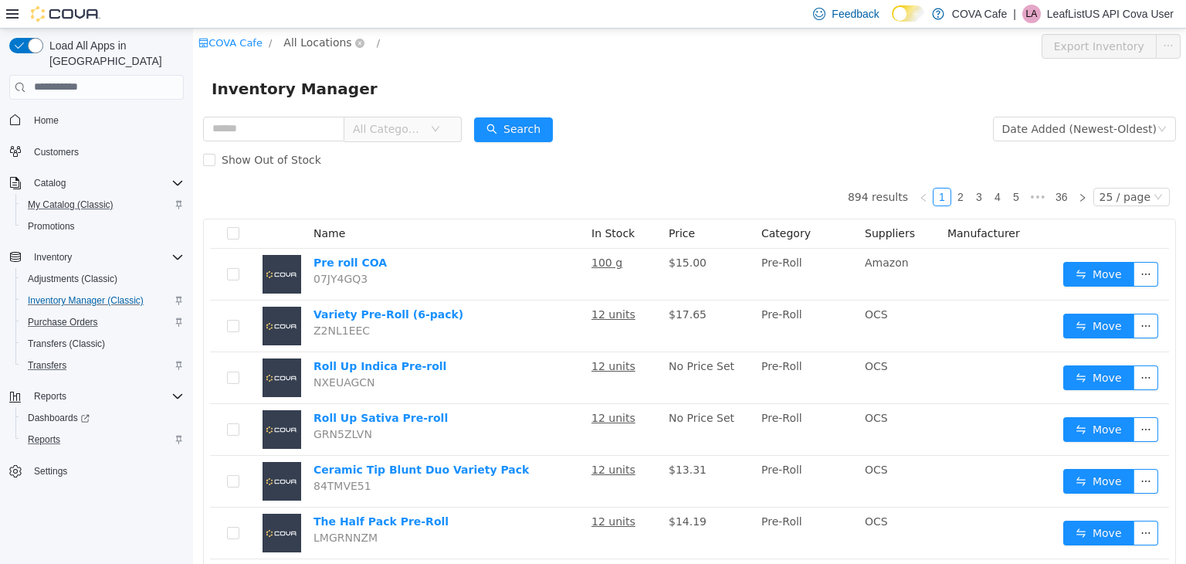
click at [305, 42] on span "All Locations" at bounding box center [317, 41] width 68 height 17
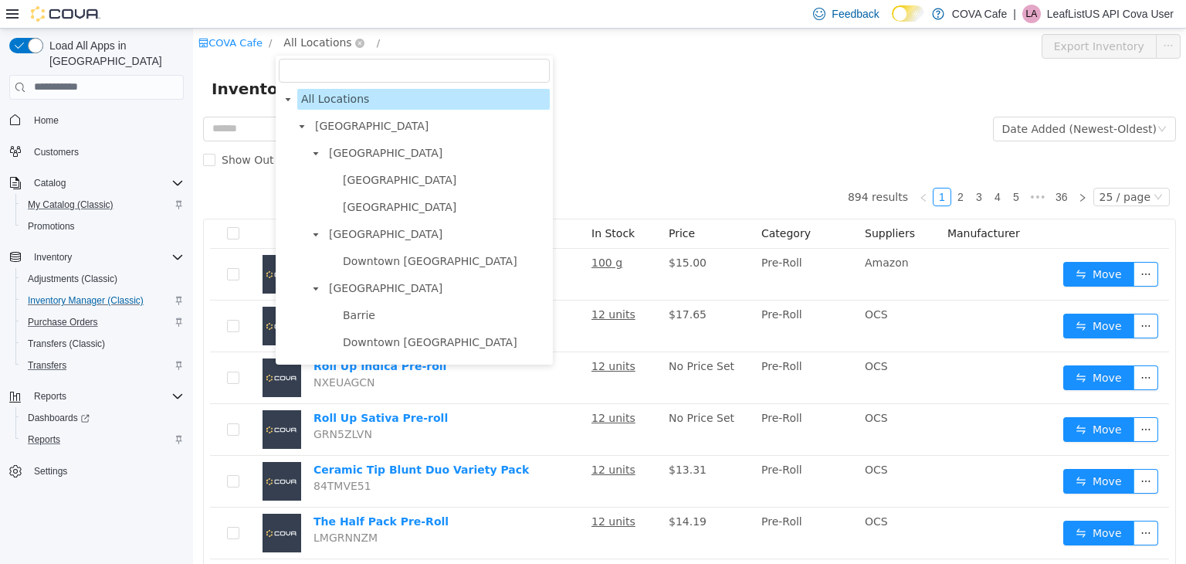
click at [305, 42] on span "All Locations" at bounding box center [317, 41] width 68 height 17
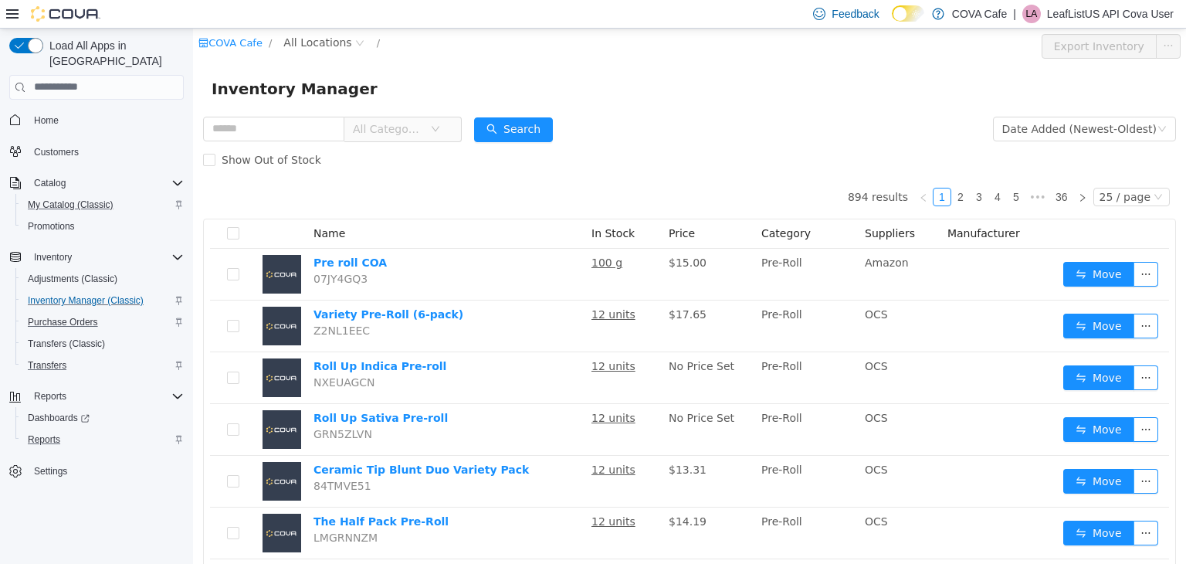
click at [625, 145] on div "Show Out of Stock" at bounding box center [689, 159] width 973 height 31
click at [204, 168] on label "Show Out of Stock" at bounding box center [265, 159] width 124 height 31
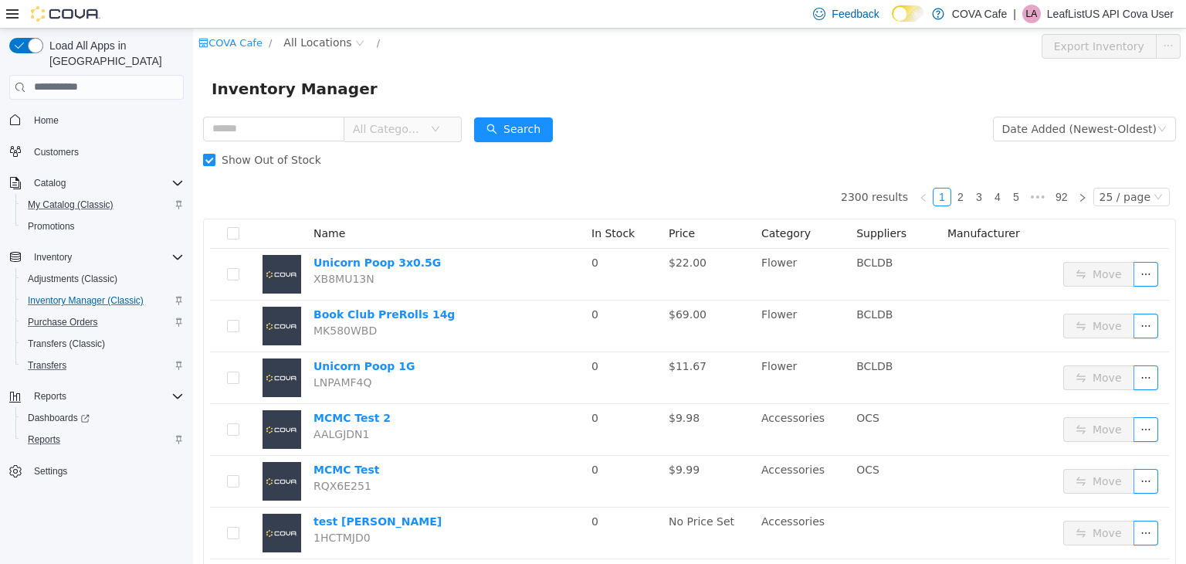
click at [205, 165] on span at bounding box center [209, 159] width 12 height 12
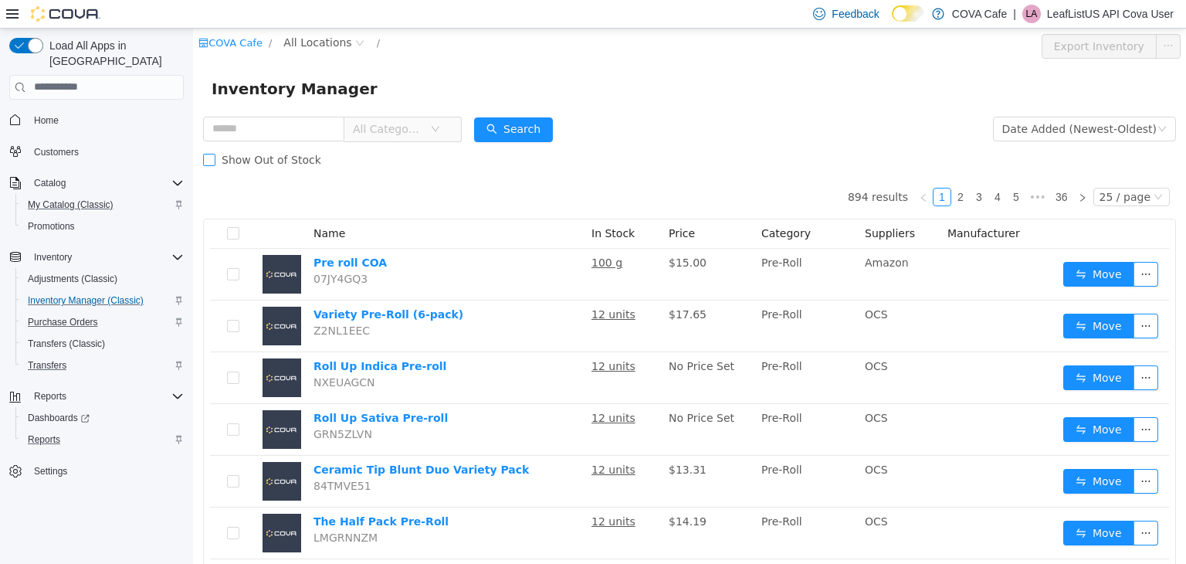
click at [205, 165] on span at bounding box center [209, 159] width 12 height 12
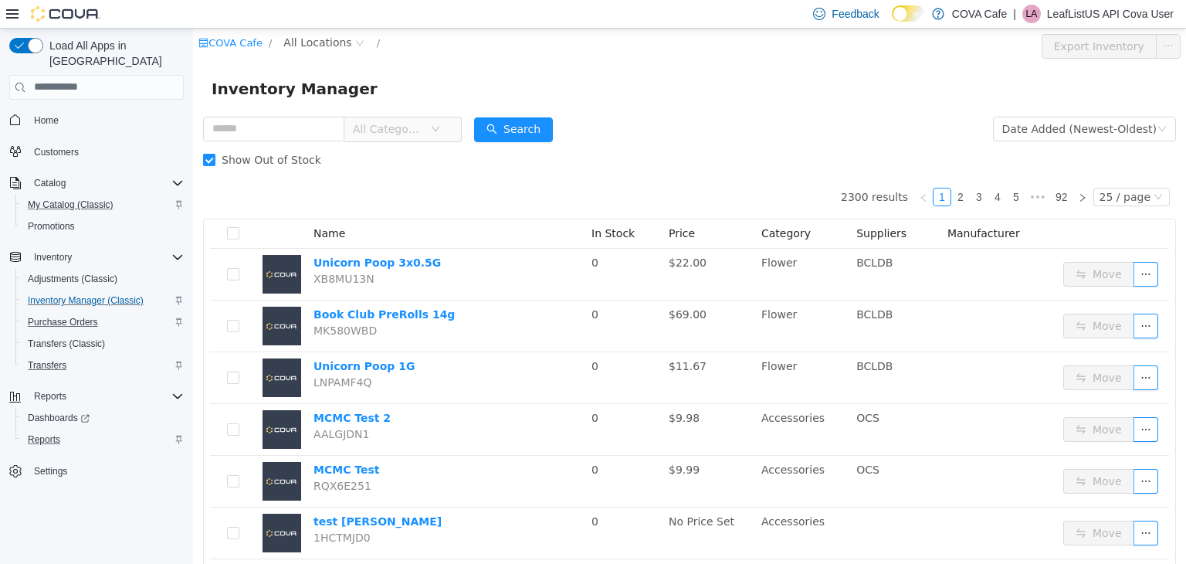
click at [205, 165] on span at bounding box center [209, 159] width 12 height 12
